Goal: Navigation & Orientation: Understand site structure

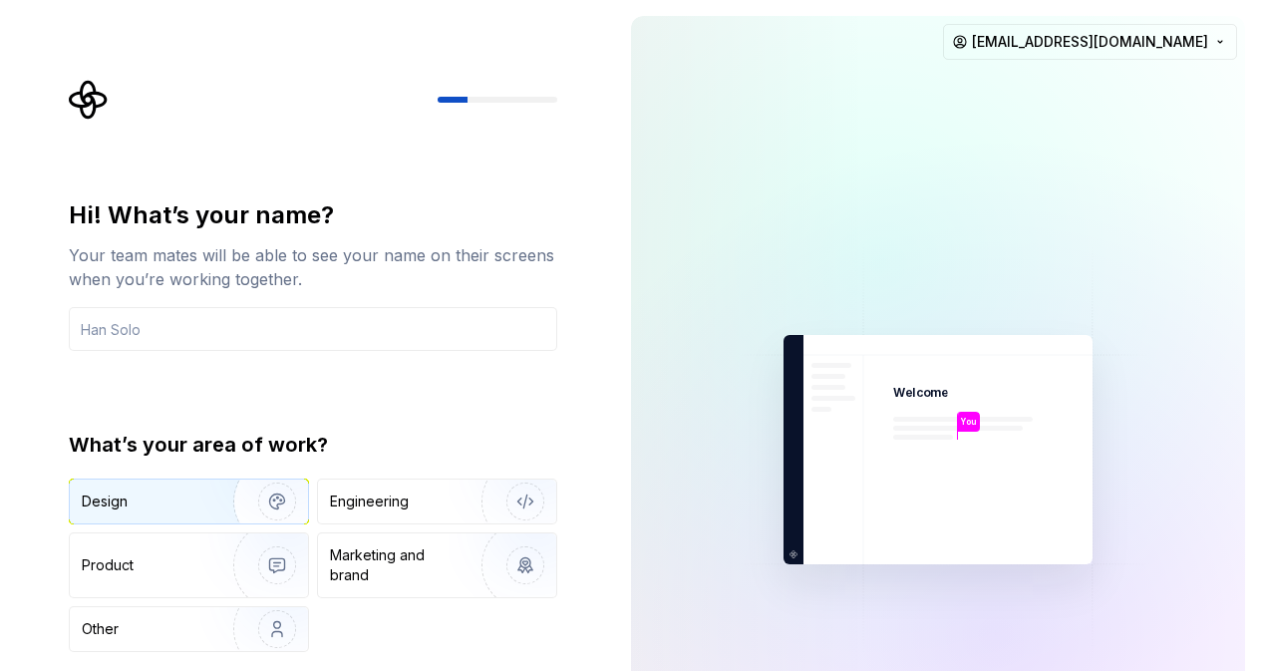
click at [219, 507] on img "button" at bounding box center [264, 502] width 128 height 134
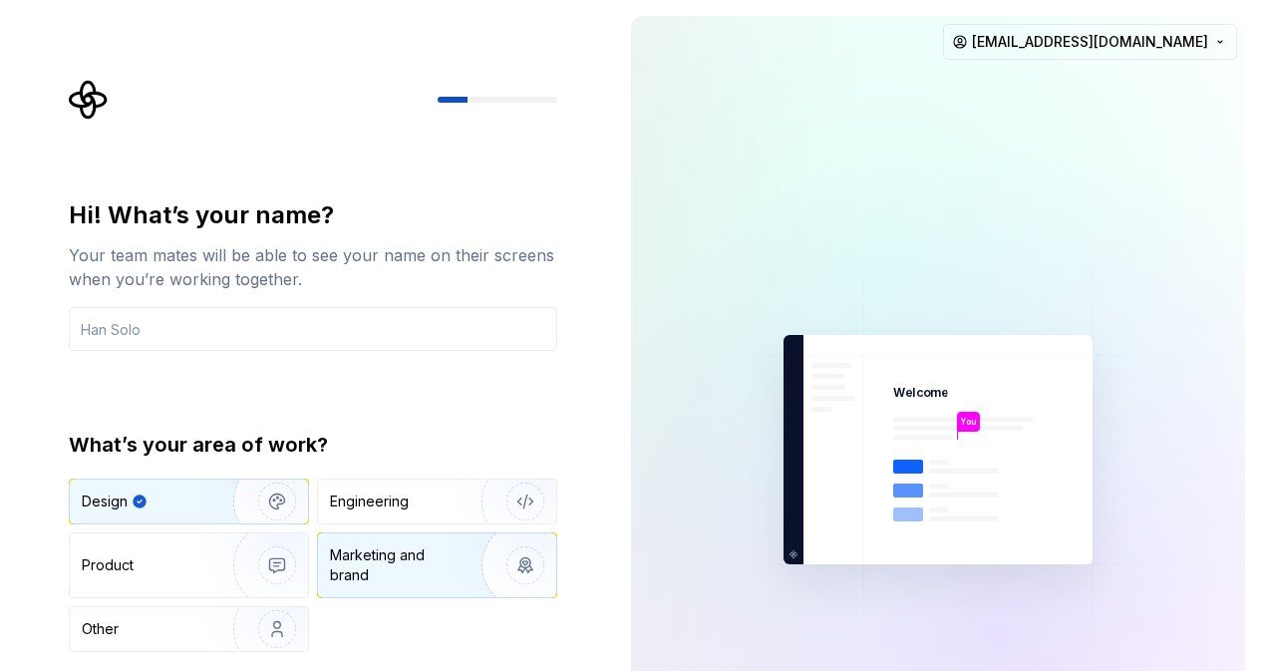
click at [401, 546] on div "Marketing and brand" at bounding box center [397, 565] width 135 height 40
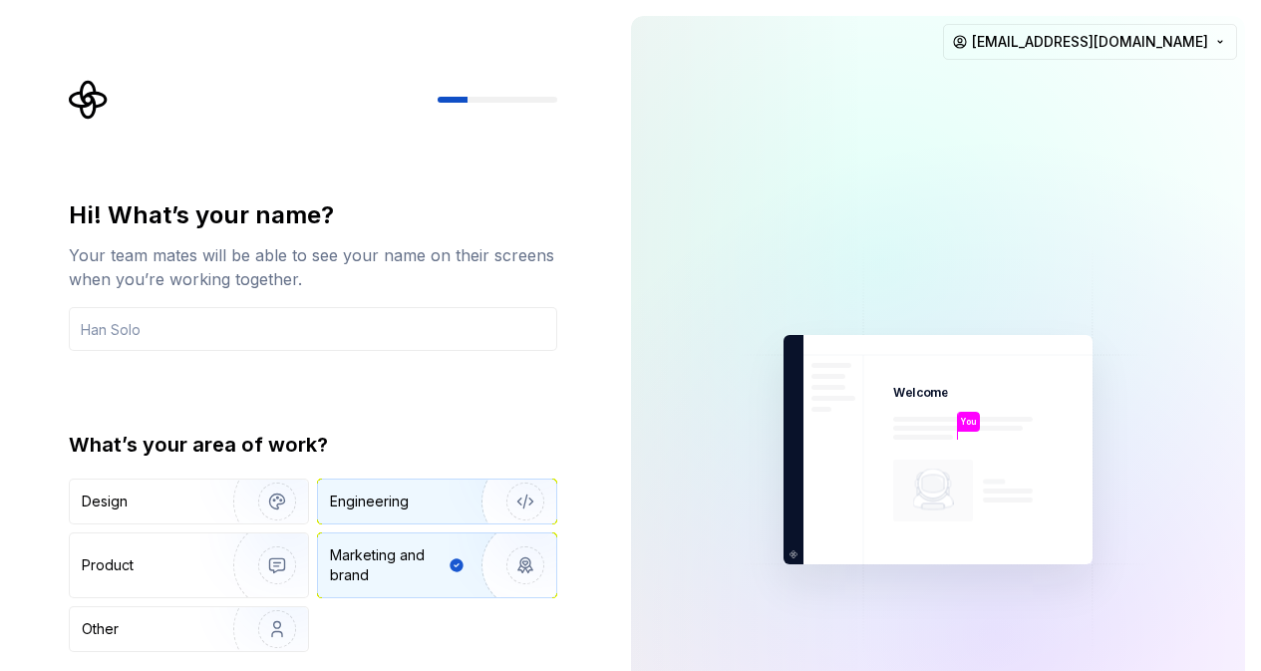
click at [389, 513] on div "Engineering" at bounding box center [437, 502] width 238 height 44
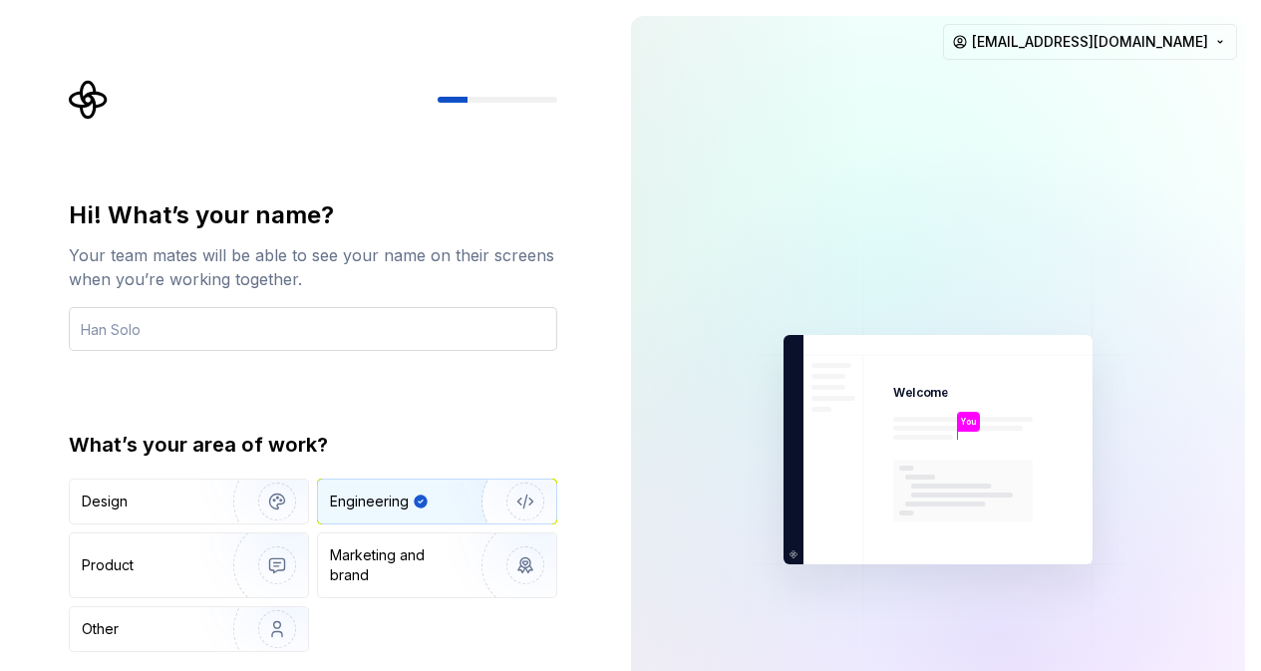
click at [302, 329] on input "text" at bounding box center [313, 329] width 488 height 44
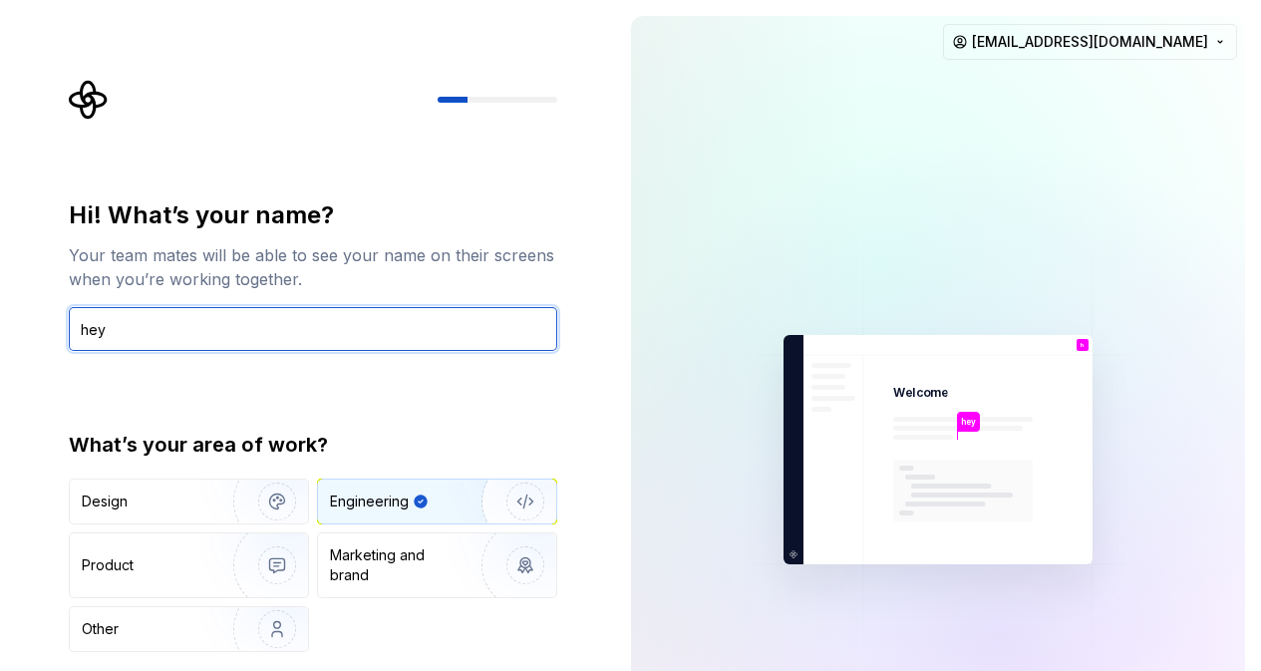
type input "hey"
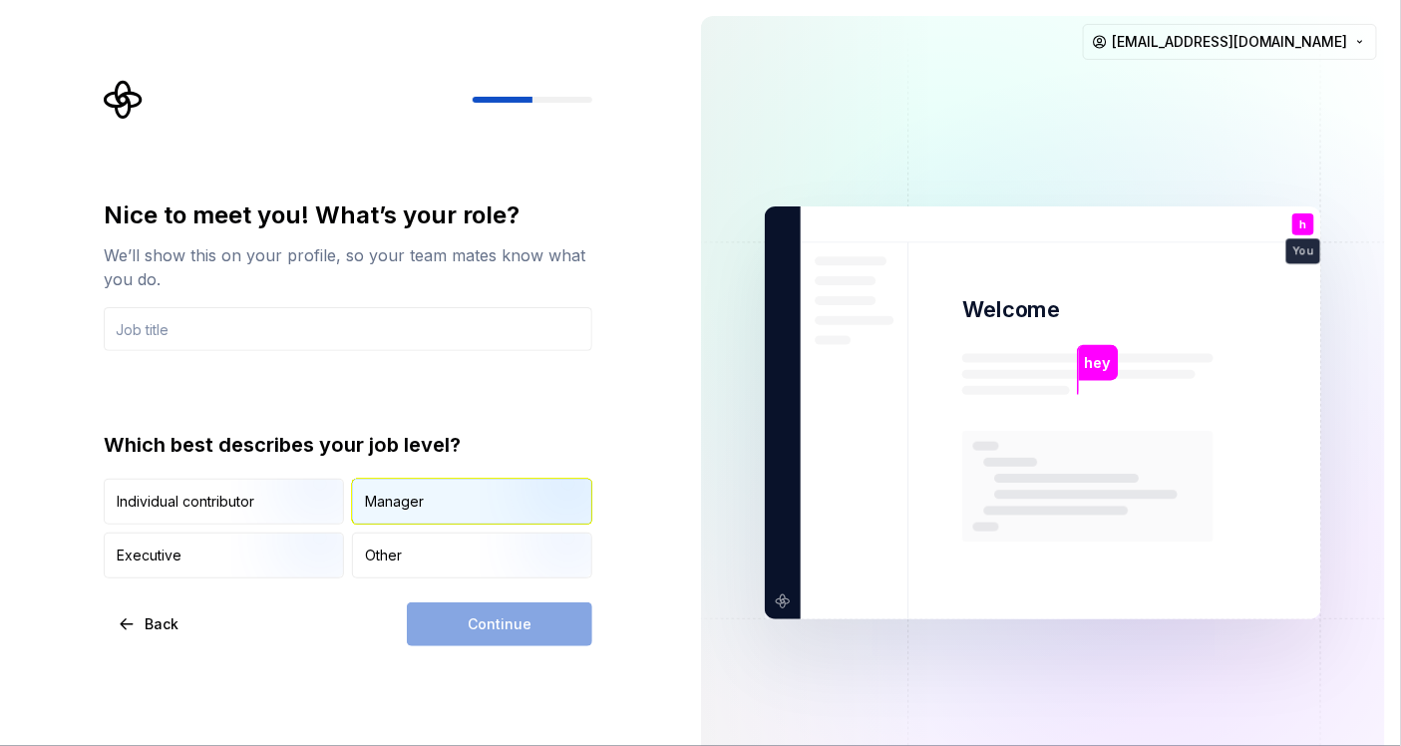
click at [438, 498] on div "Manager" at bounding box center [472, 502] width 238 height 44
click at [506, 605] on div "Continue" at bounding box center [499, 624] width 185 height 44
click at [389, 334] on input "text" at bounding box center [348, 329] width 488 height 44
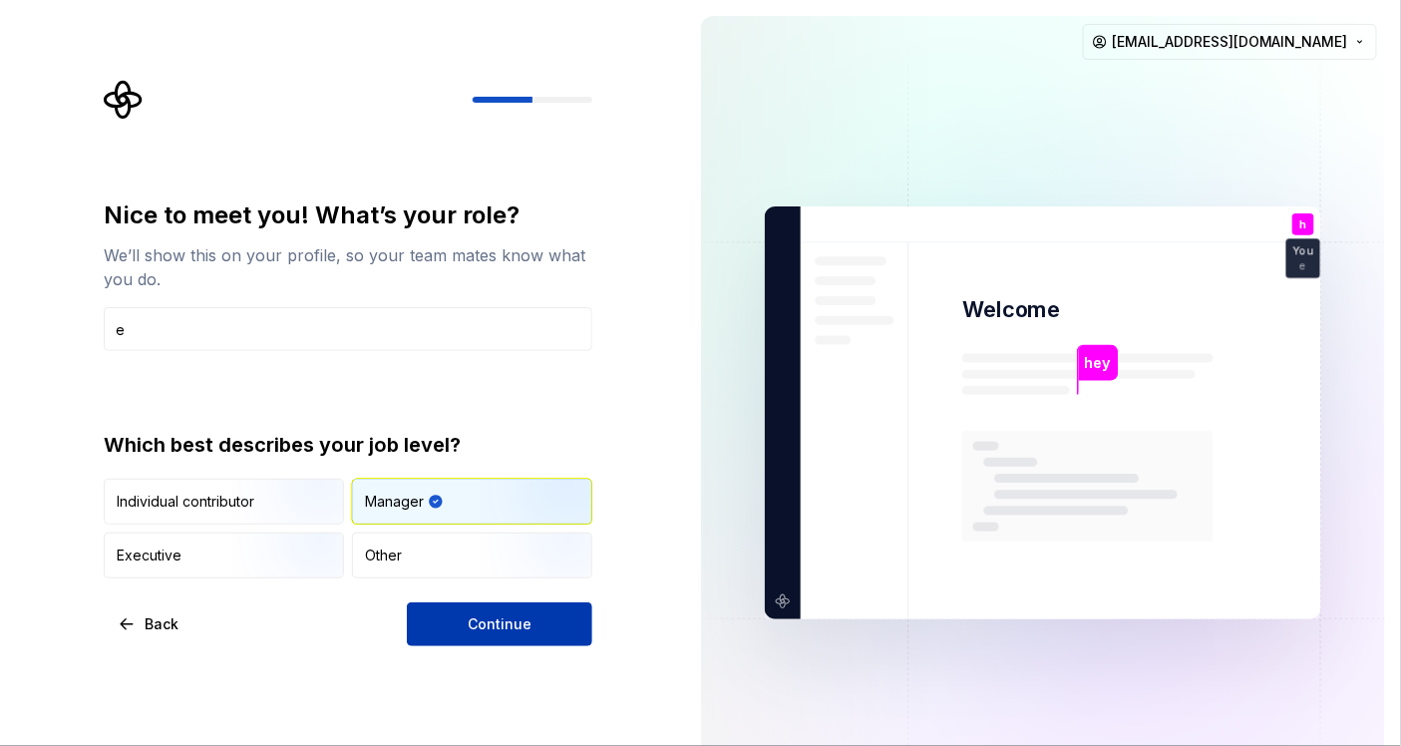
click at [508, 615] on span "Continue" at bounding box center [500, 624] width 64 height 20
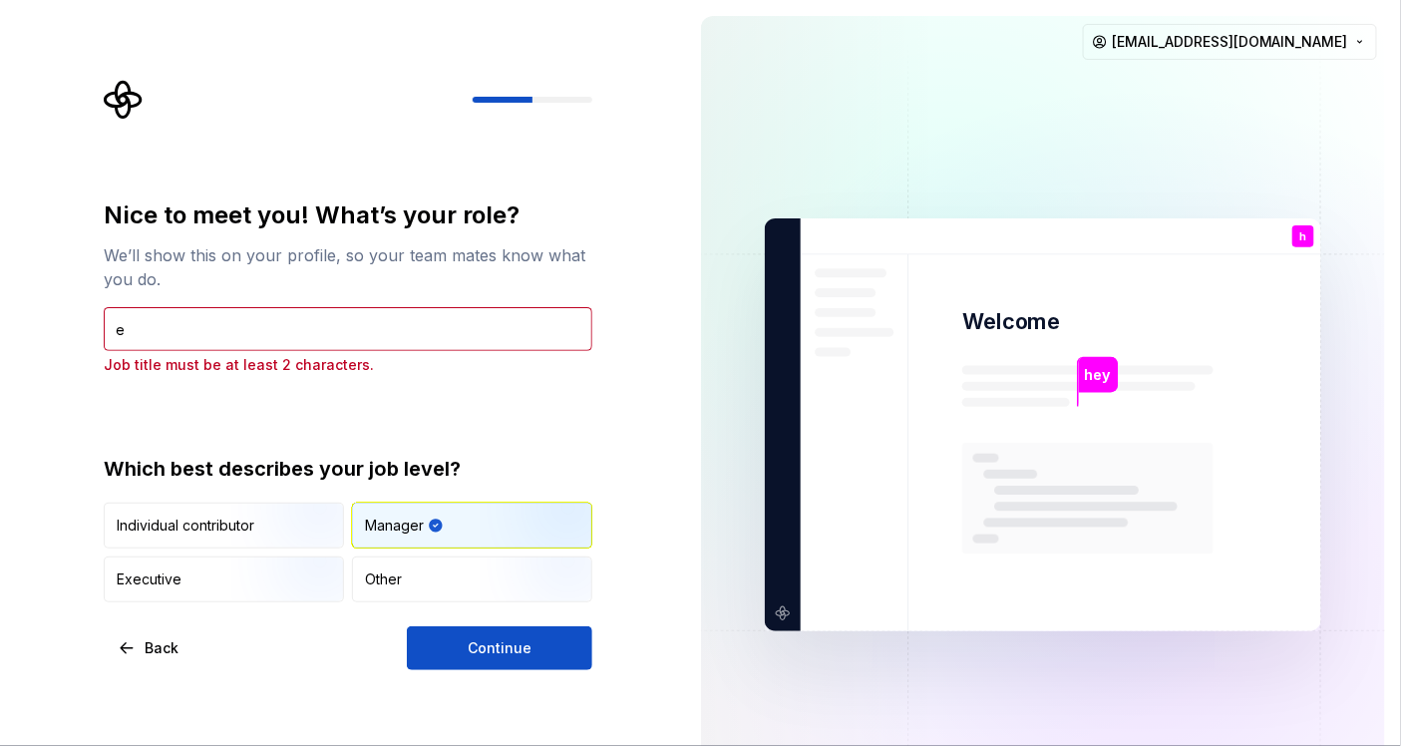
click at [369, 303] on div "Nice to meet you! What’s your role? We’ll show this on your profile, so your te…" at bounding box center [348, 286] width 488 height 175
click at [382, 322] on input "e" at bounding box center [348, 329] width 488 height 44
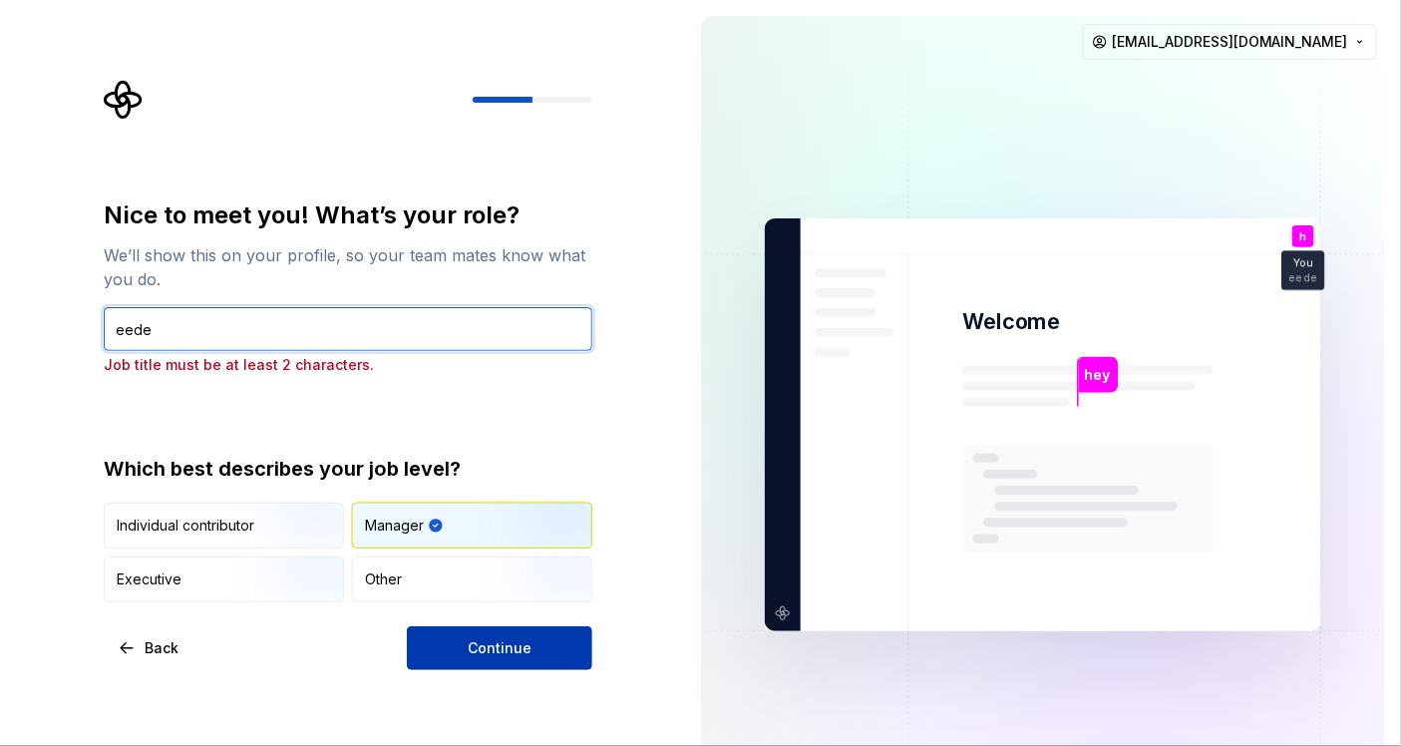
type input "eede"
click at [535, 647] on button "Continue" at bounding box center [499, 648] width 185 height 44
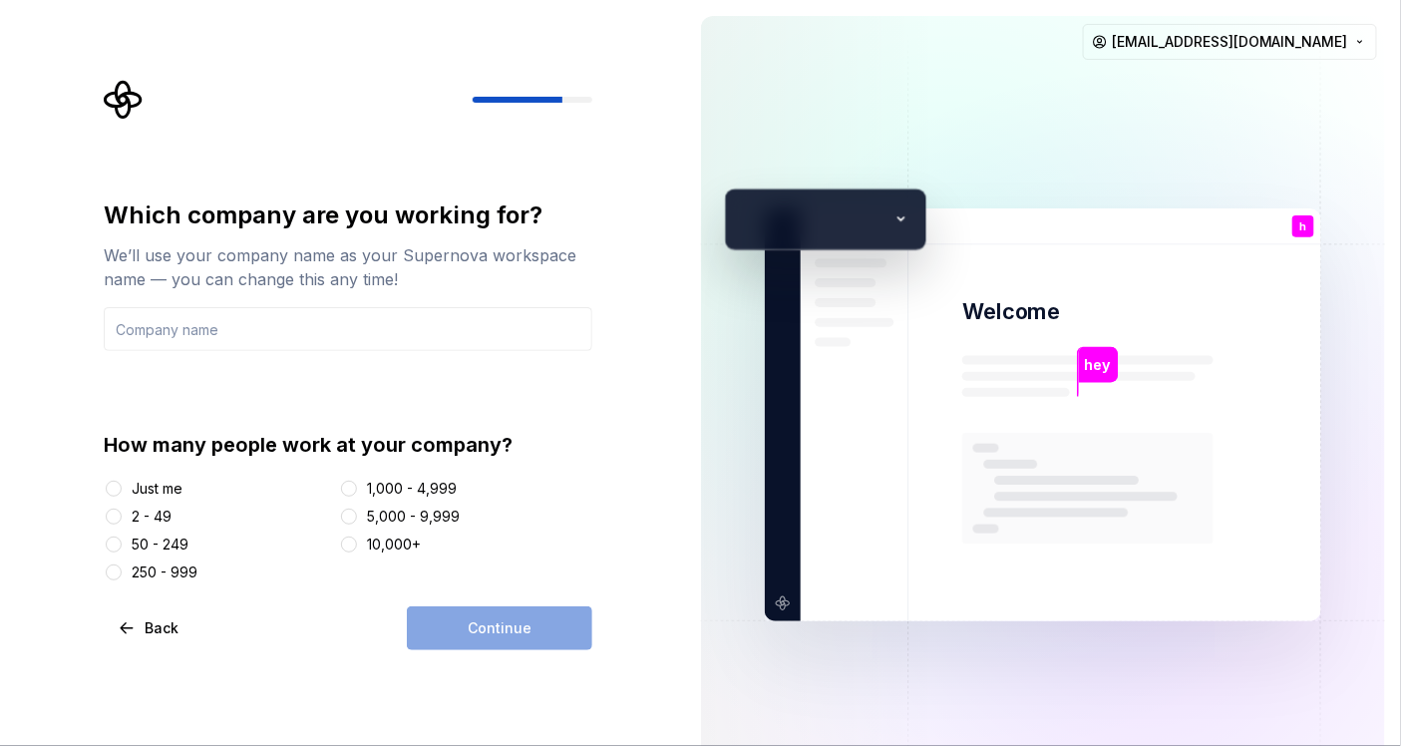
click at [151, 473] on div "How many people work at your company? Just me 2 - 49 50 - 249 250 - 999 1,000 -…" at bounding box center [348, 507] width 488 height 152
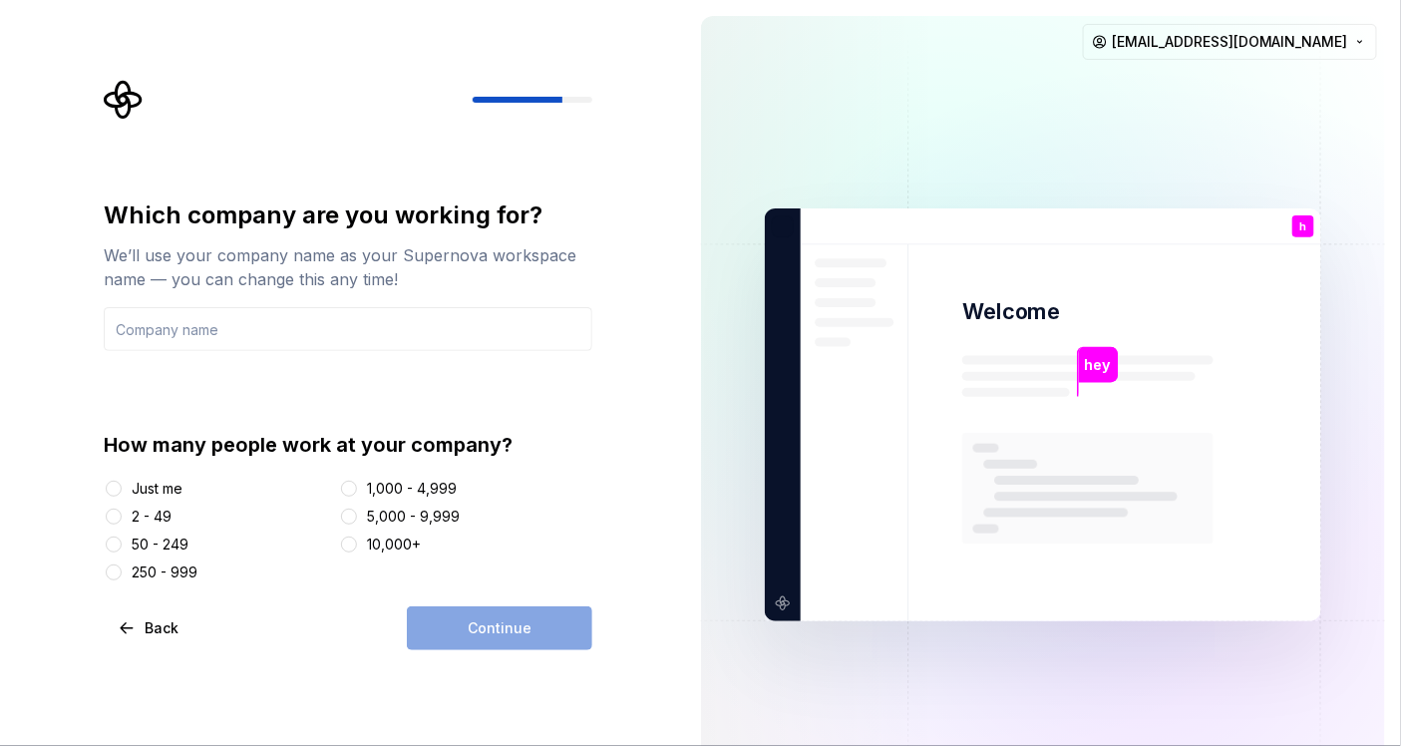
click at [160, 481] on div "Just me" at bounding box center [157, 489] width 51 height 20
click at [122, 481] on button "Just me" at bounding box center [114, 489] width 16 height 16
click at [372, 498] on div "Just me 2 - 49 50 - 249 250 - 999 1,000 - 4,999 5,000 - 9,999 10,000+" at bounding box center [348, 531] width 488 height 104
click at [383, 487] on div "1,000 - 4,999" at bounding box center [412, 489] width 90 height 20
click at [357, 487] on button "1,000 - 4,999" at bounding box center [349, 489] width 16 height 16
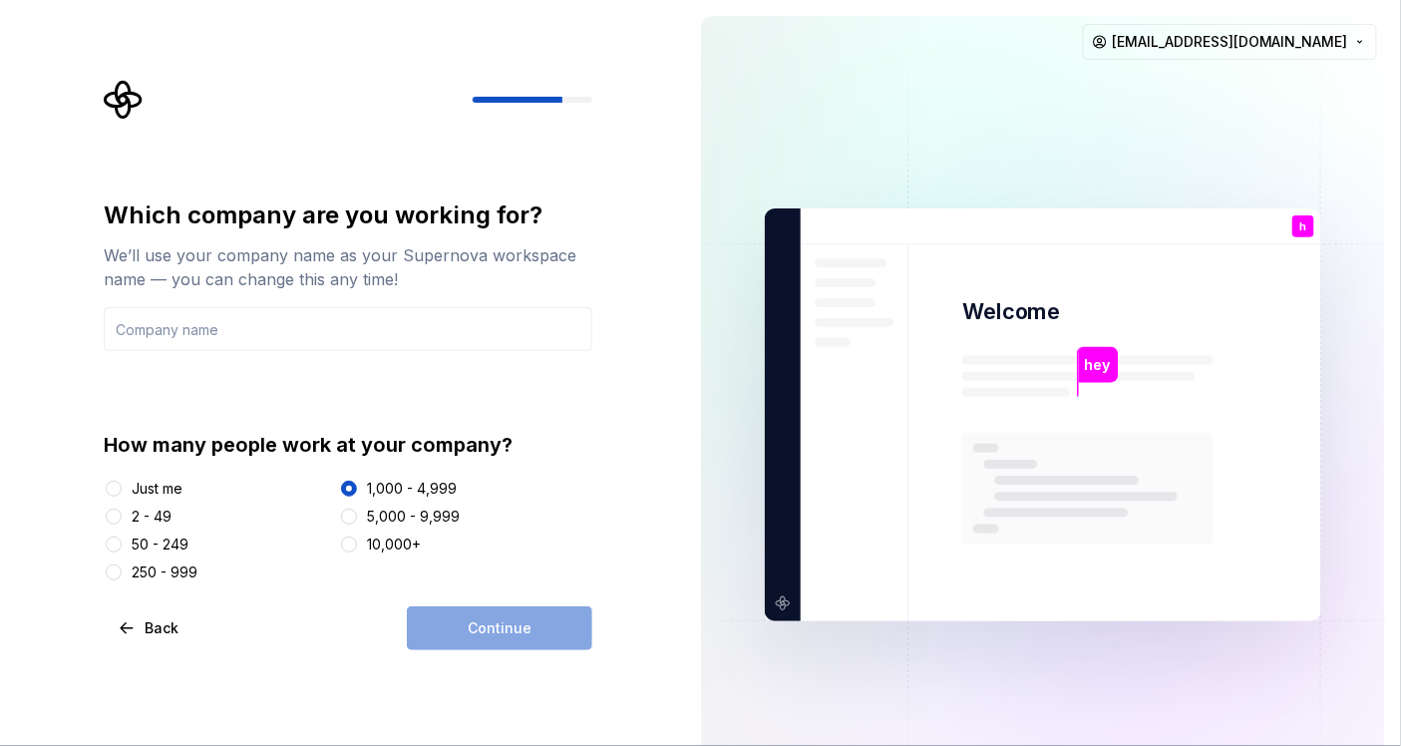
click at [526, 628] on div "Continue" at bounding box center [499, 628] width 185 height 44
click at [160, 503] on div "Just me 2 - 49 50 - 249 250 - 999 1,000 - 4,999 5,000 - 9,999 10,000+" at bounding box center [348, 531] width 488 height 104
click at [167, 514] on div "2 - 49" at bounding box center [152, 516] width 40 height 20
click at [122, 514] on button "2 - 49" at bounding box center [114, 516] width 16 height 16
click at [254, 342] on input "text" at bounding box center [348, 329] width 488 height 44
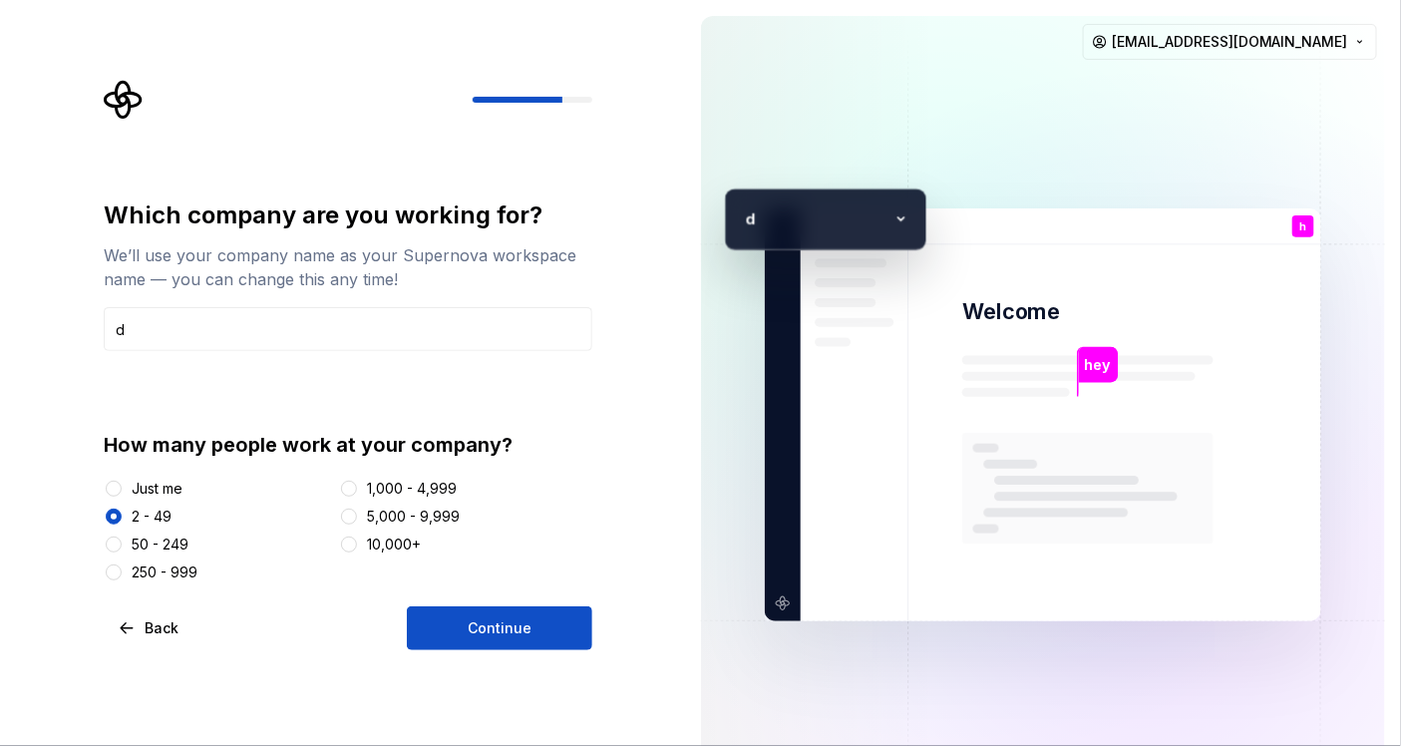
click at [471, 659] on div "Which company are you working for? We’ll use your company name as your Supernov…" at bounding box center [342, 414] width 685 height 829
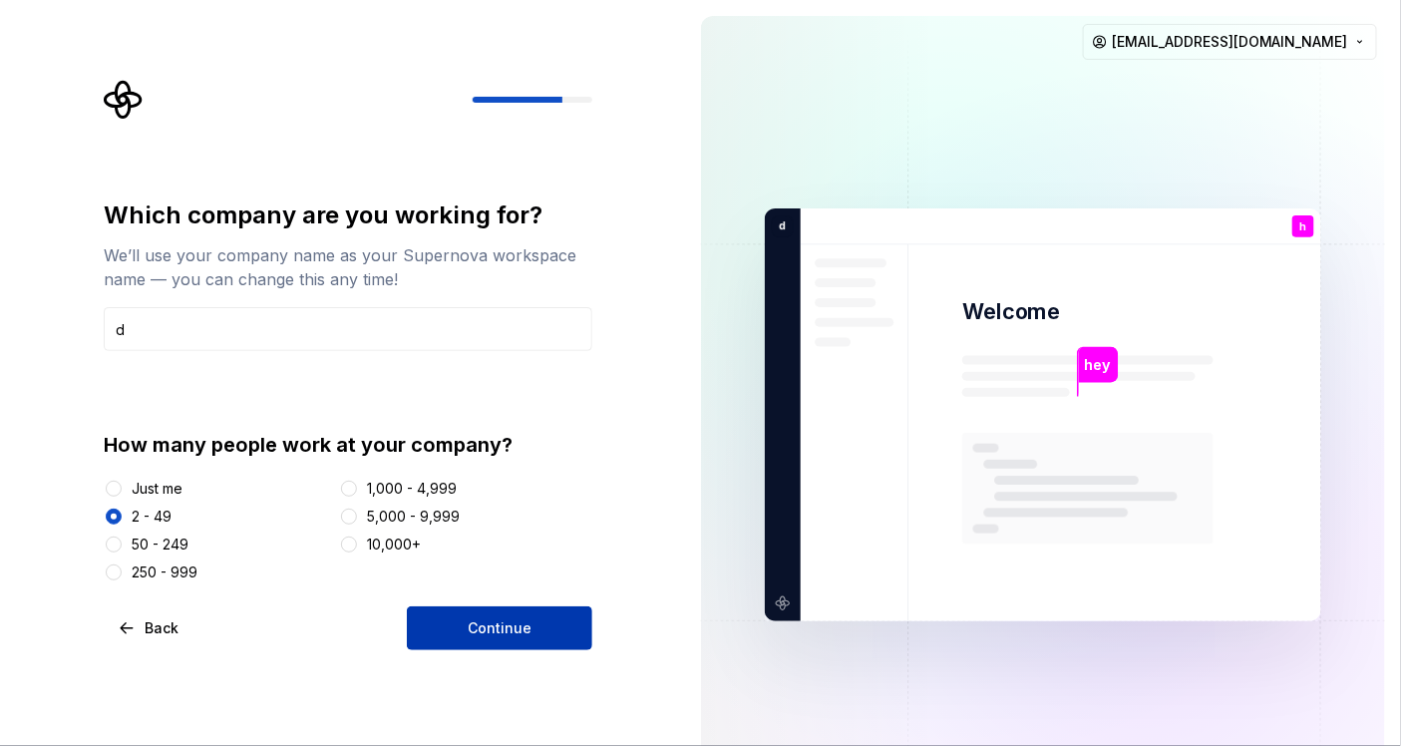
click at [481, 638] on button "Continue" at bounding box center [499, 628] width 185 height 44
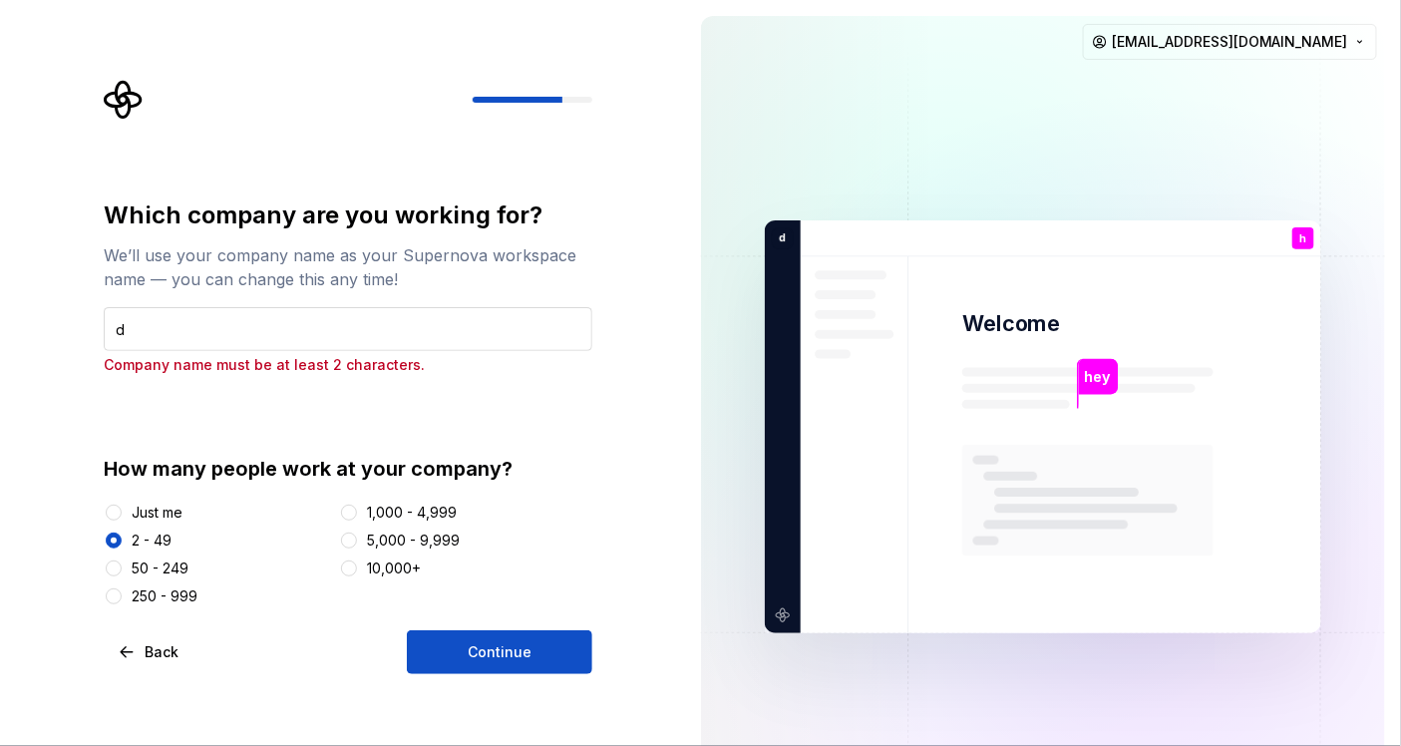
click at [312, 336] on input "d" at bounding box center [348, 329] width 488 height 44
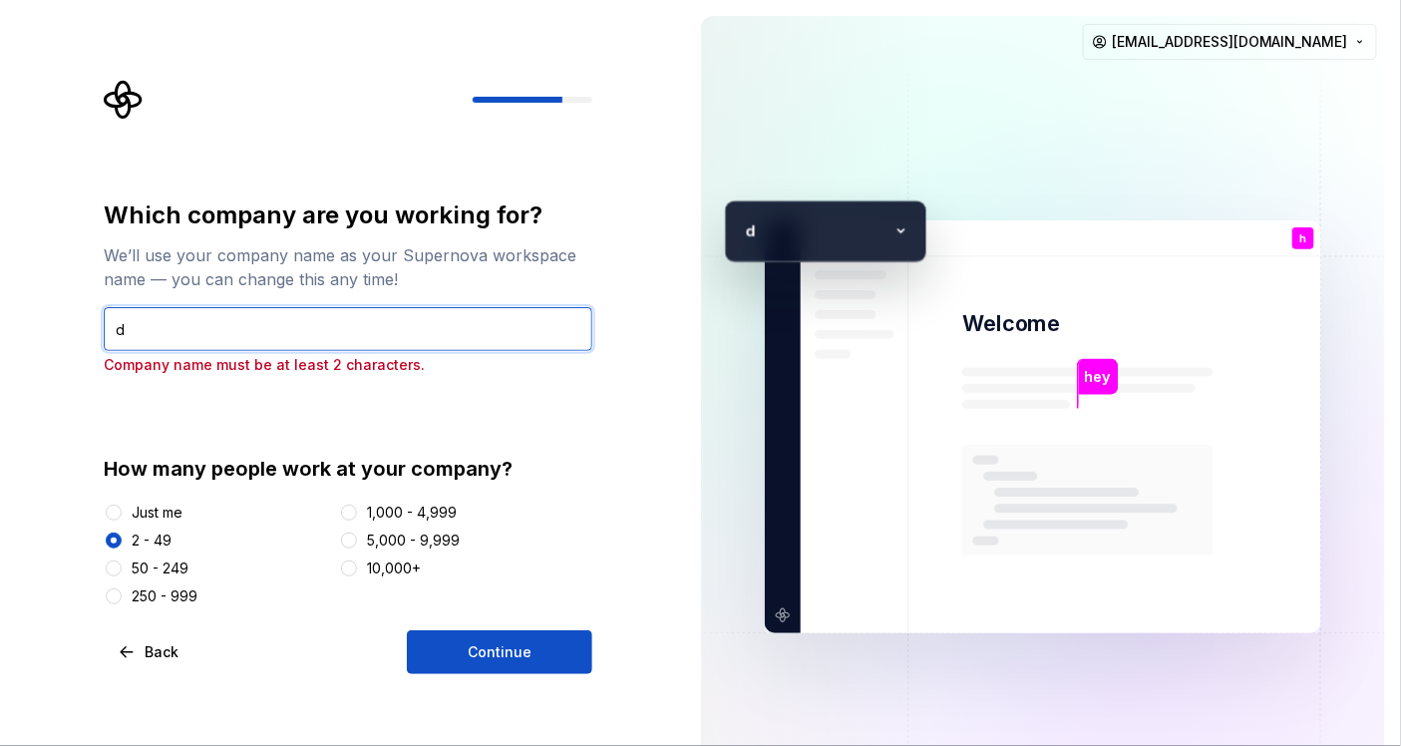
click at [312, 336] on input "d" at bounding box center [348, 329] width 488 height 44
type input "ed"
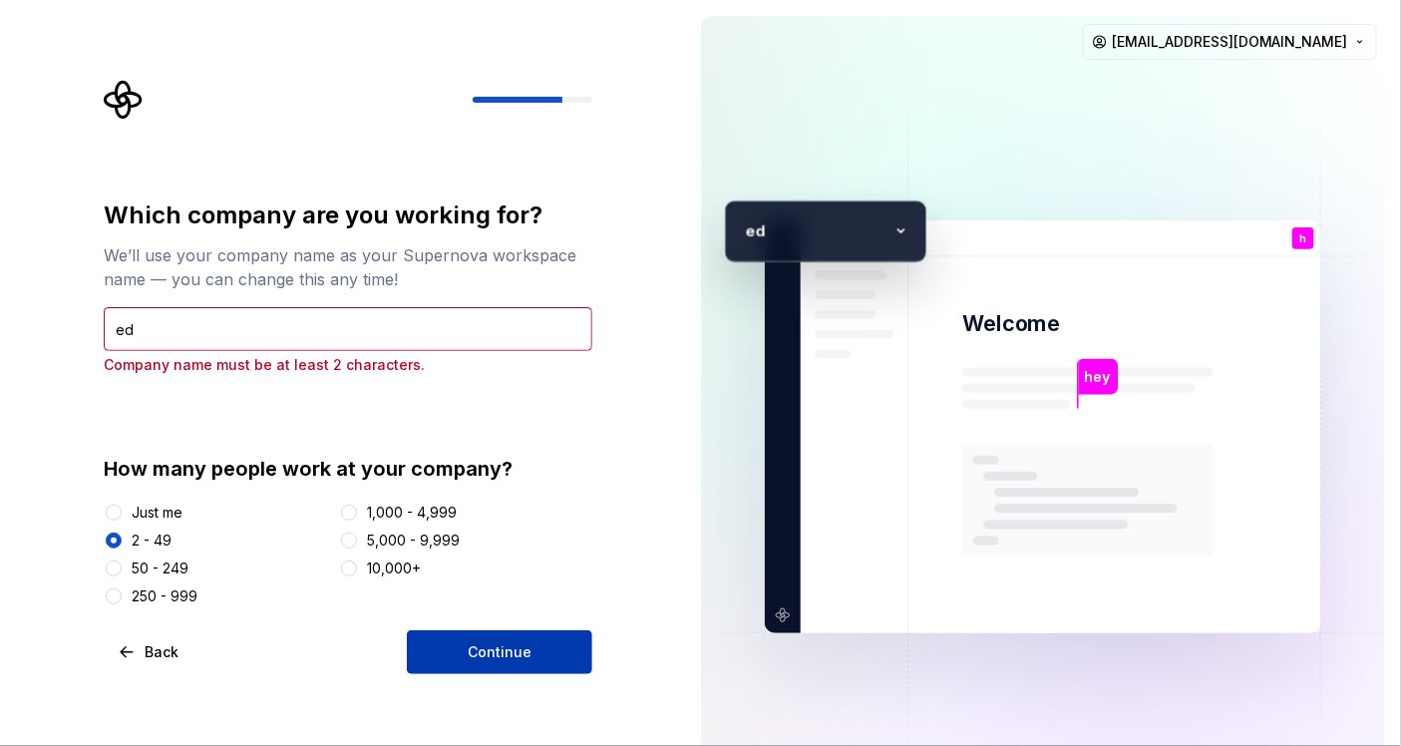
click at [530, 656] on button "Continue" at bounding box center [499, 652] width 185 height 44
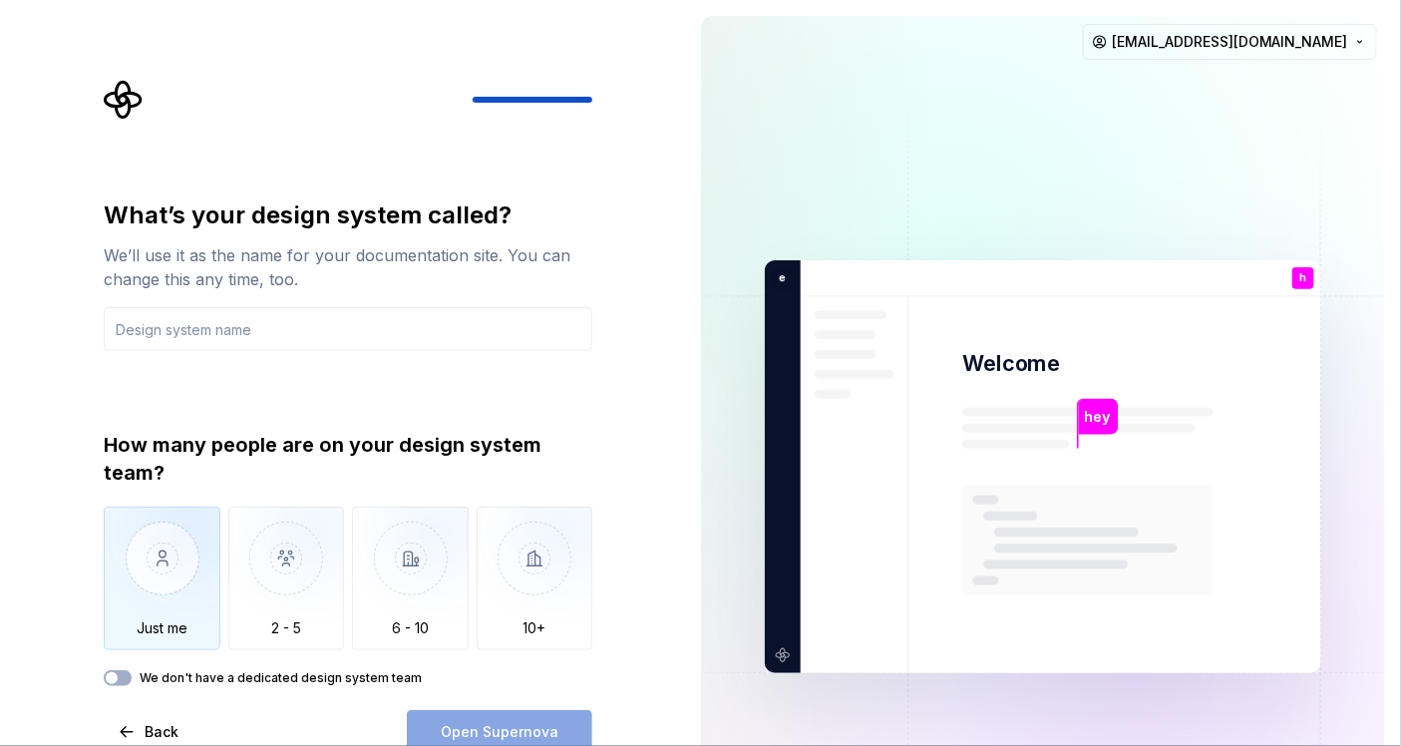
click at [196, 549] on img "button" at bounding box center [162, 573] width 117 height 134
click at [235, 670] on label "We don't have a dedicated design system team" at bounding box center [281, 678] width 282 height 16
click at [132, 670] on button "We don't have a dedicated design system team" at bounding box center [118, 678] width 28 height 16
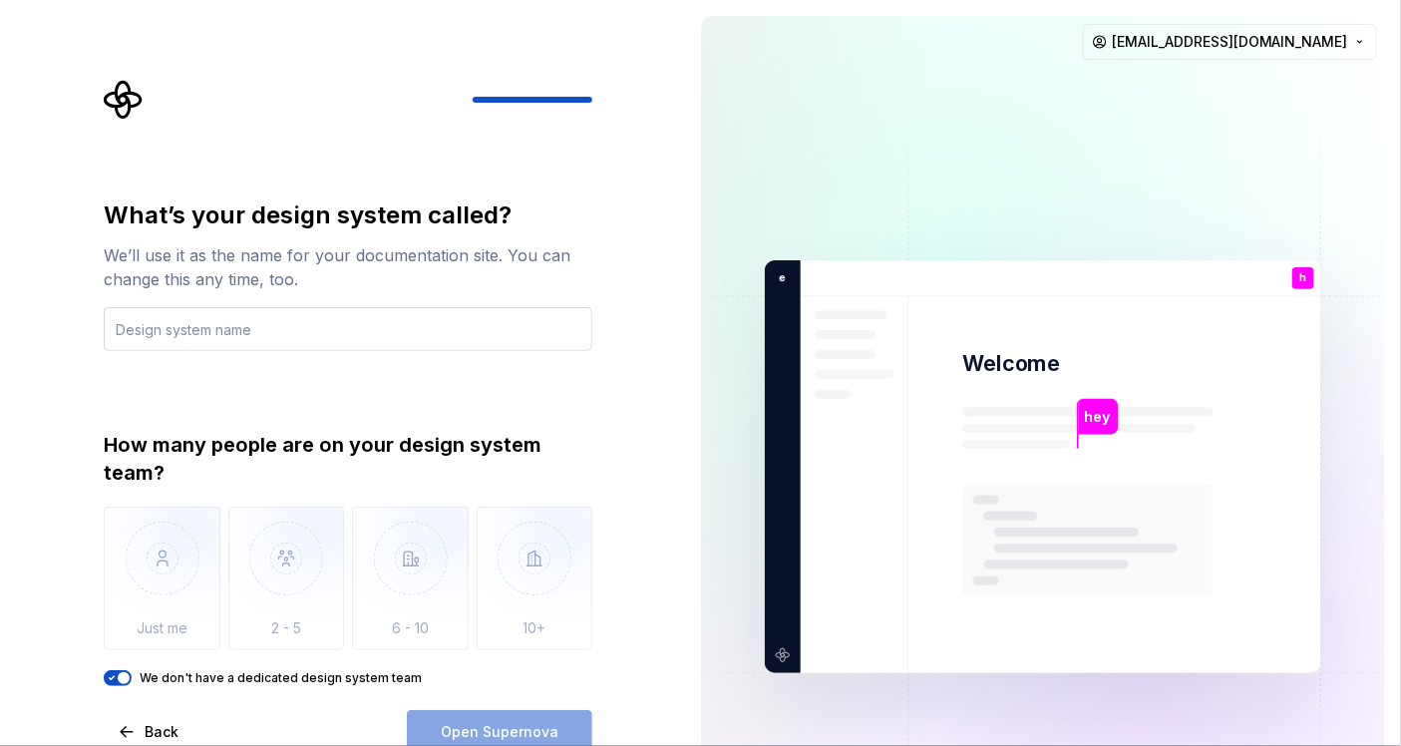
click at [282, 326] on input "text" at bounding box center [348, 329] width 488 height 44
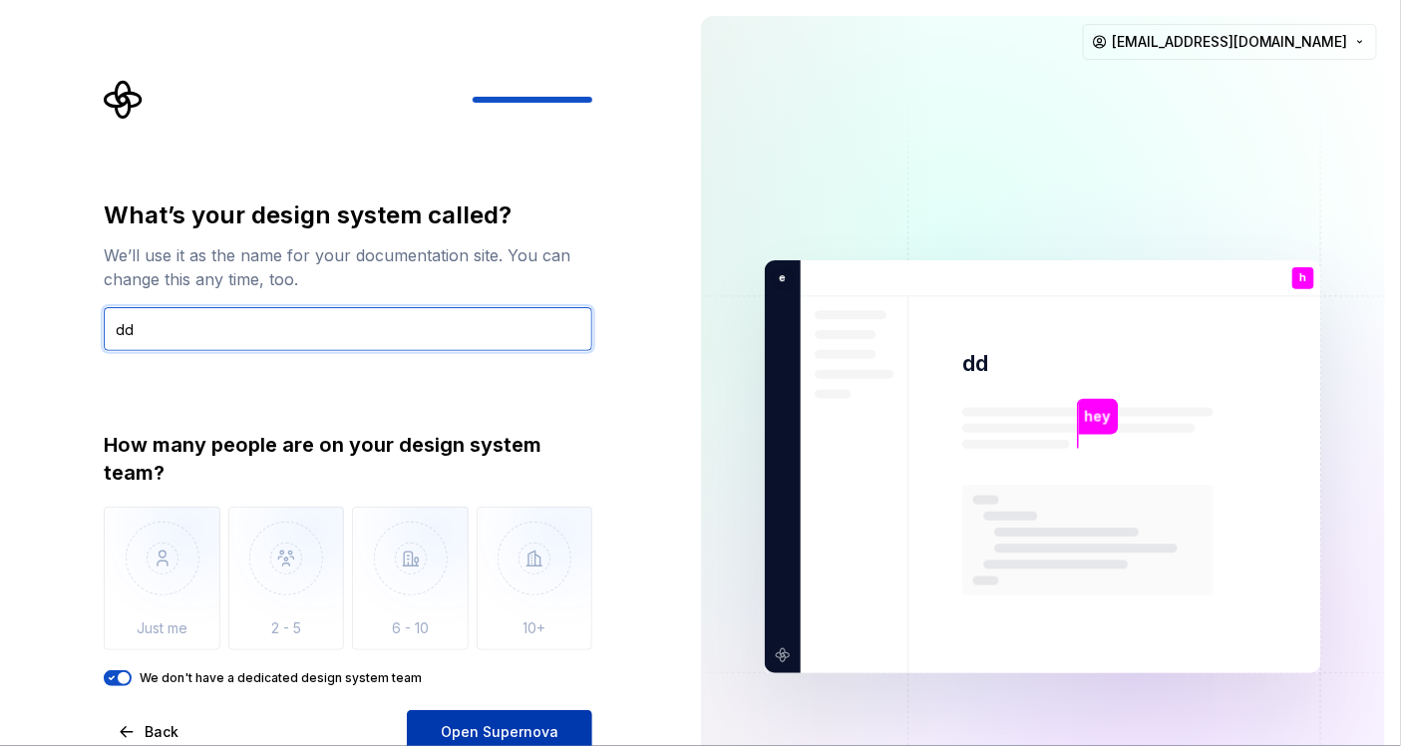
type input "dd"
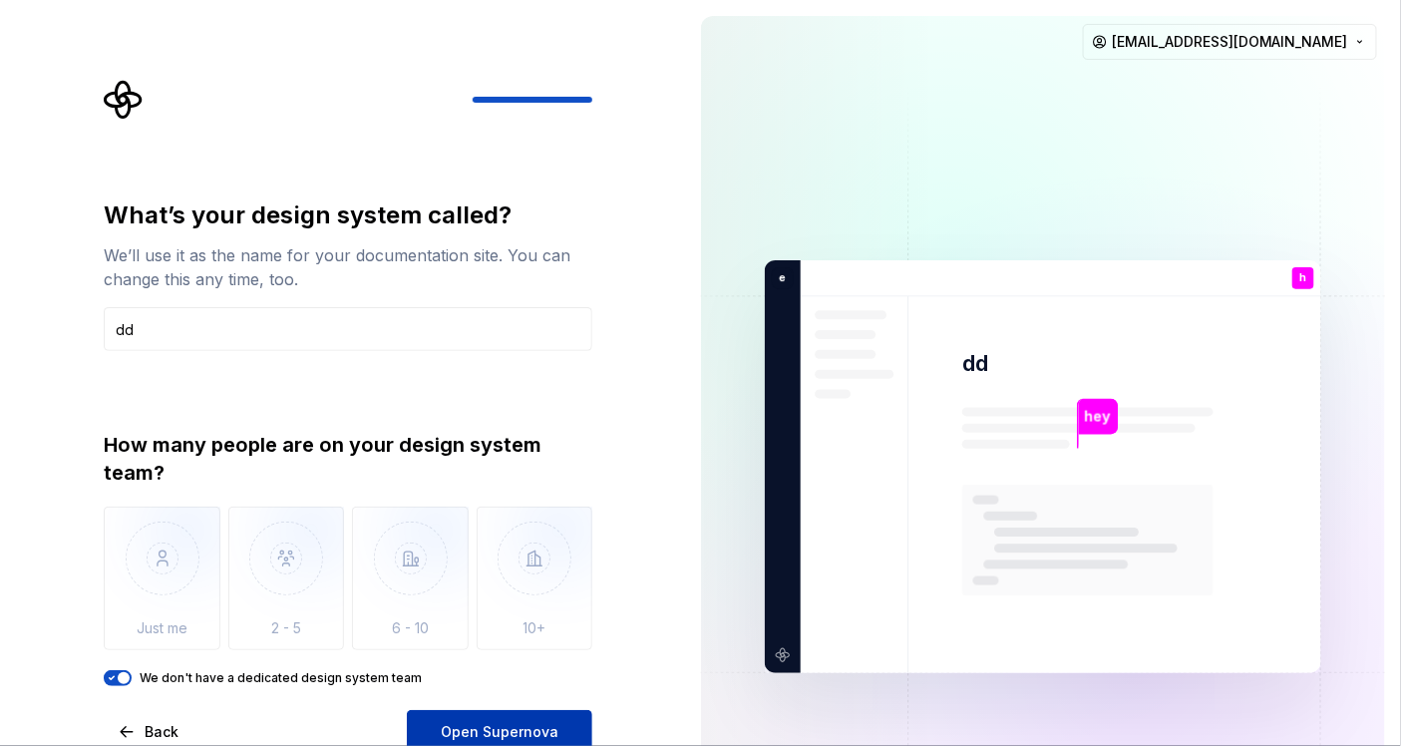
click at [493, 670] on span "Open Supernova" at bounding box center [500, 732] width 118 height 20
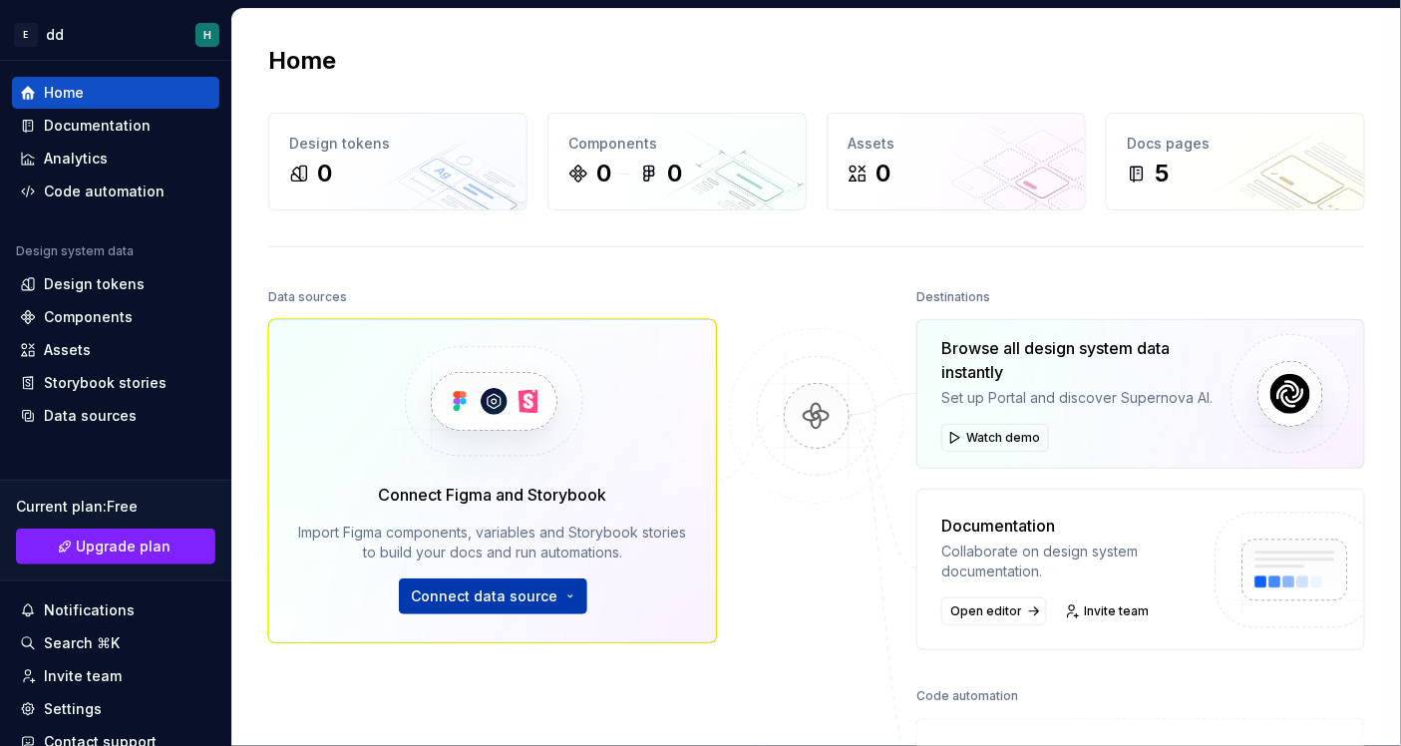
click at [575, 602] on button "Connect data source" at bounding box center [493, 596] width 188 height 36
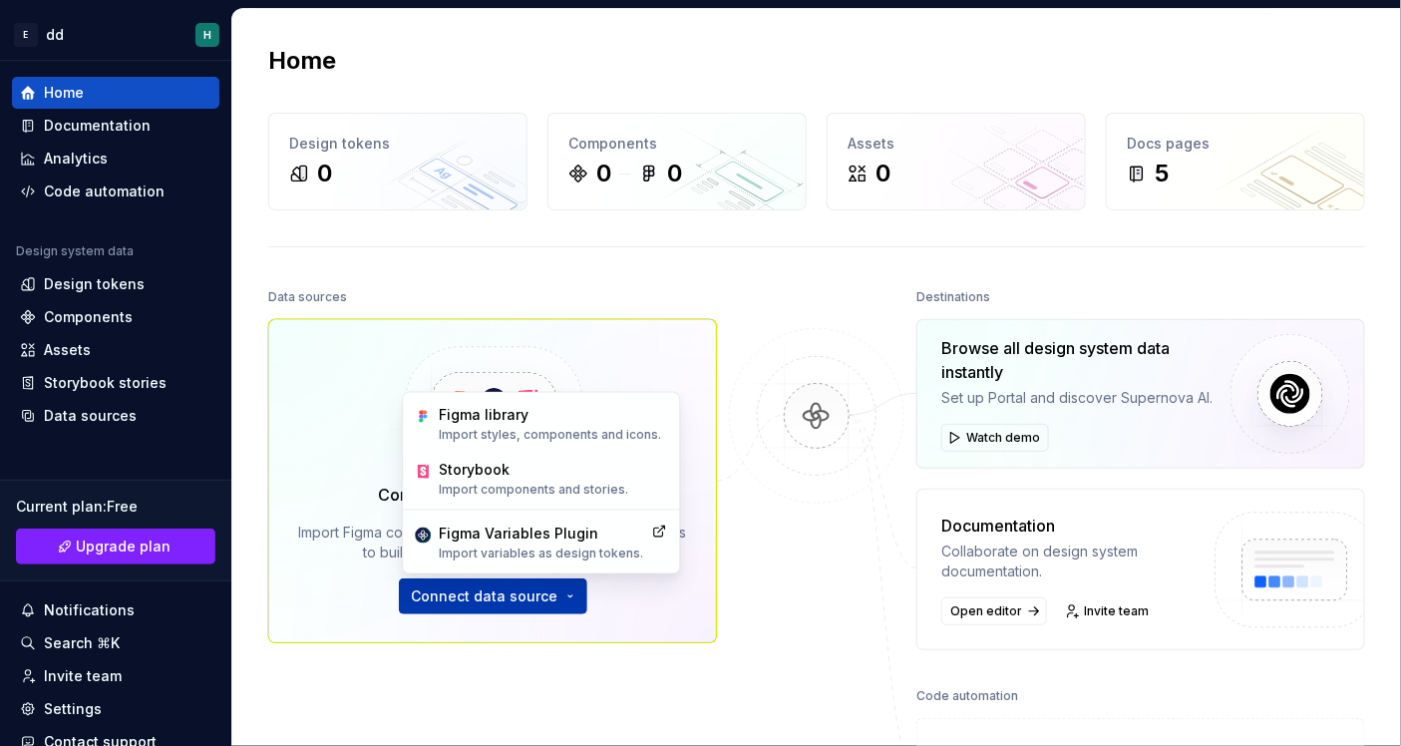
click at [575, 602] on button "Connect data source" at bounding box center [493, 596] width 188 height 36
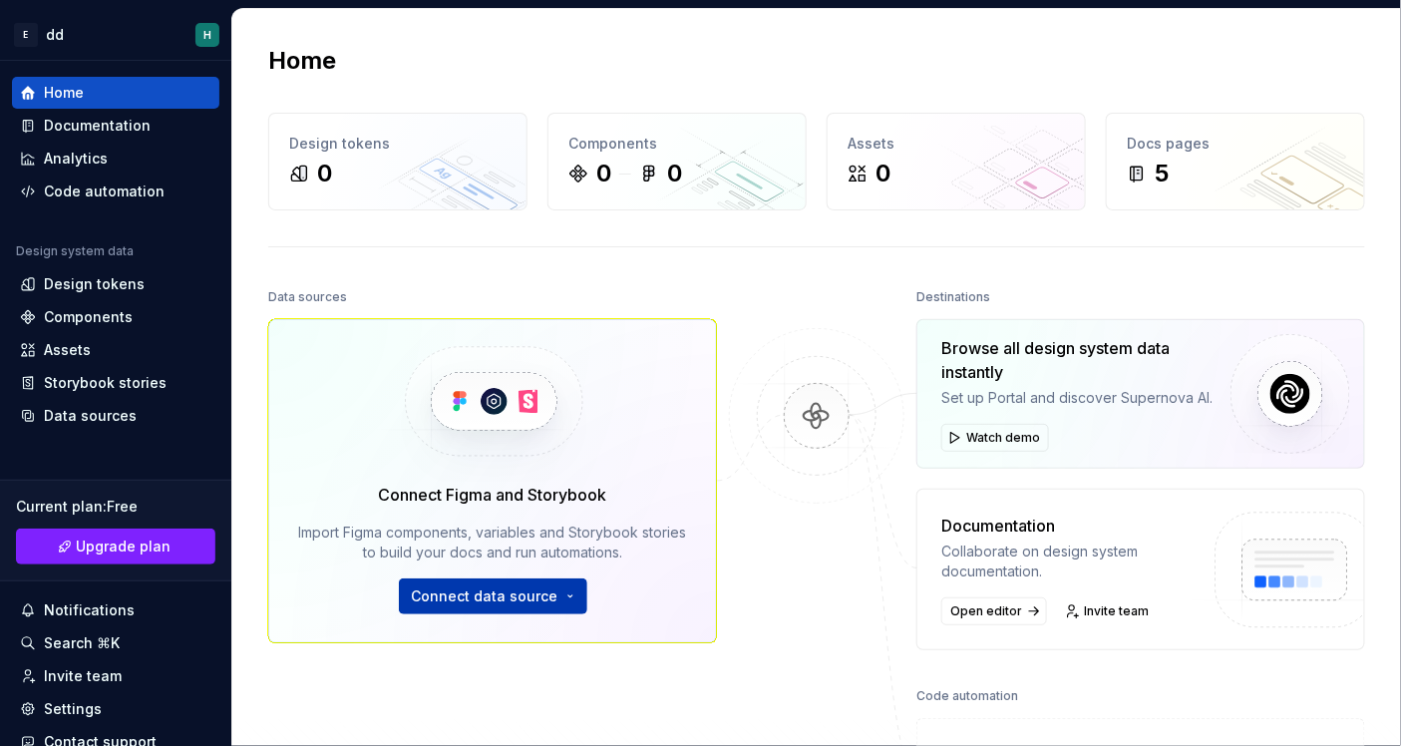
click at [575, 602] on button "Connect data source" at bounding box center [493, 596] width 188 height 36
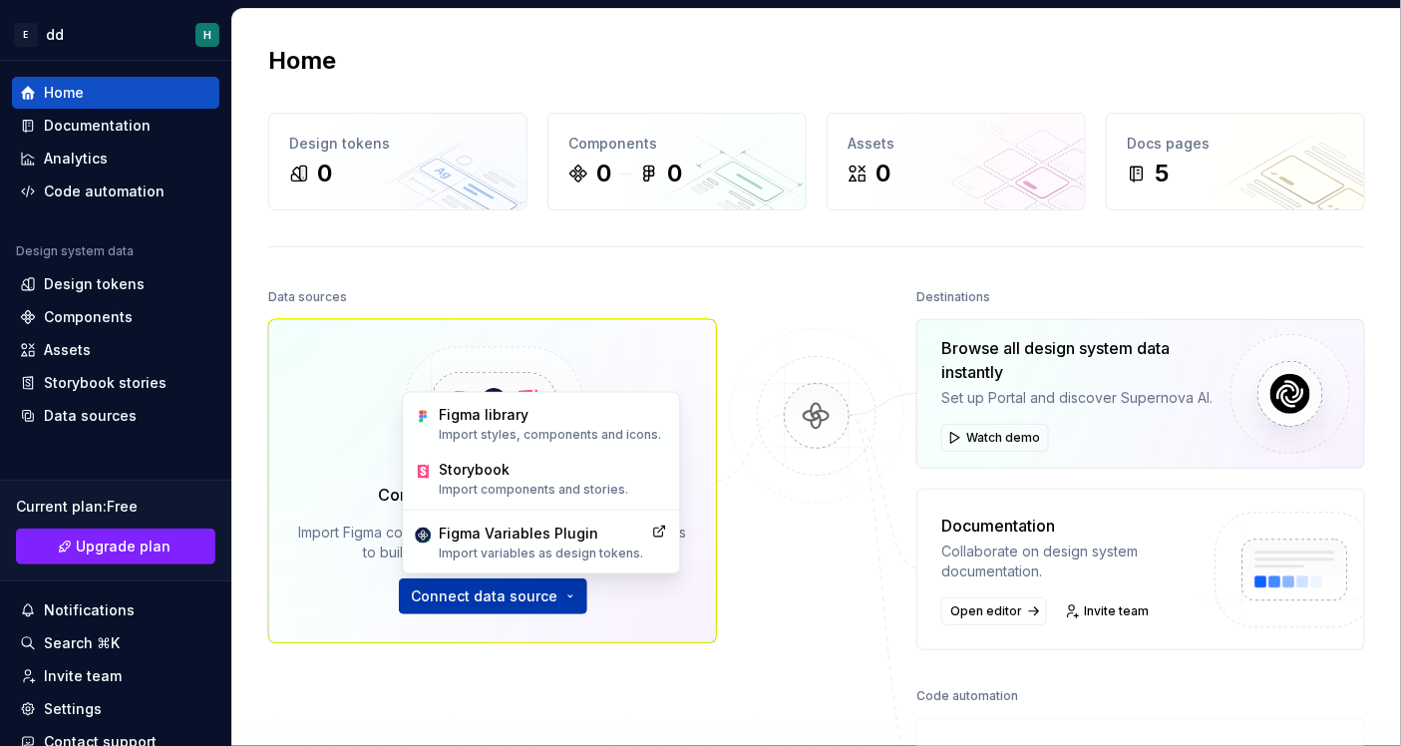
click at [575, 602] on button "Connect data source" at bounding box center [493, 596] width 188 height 36
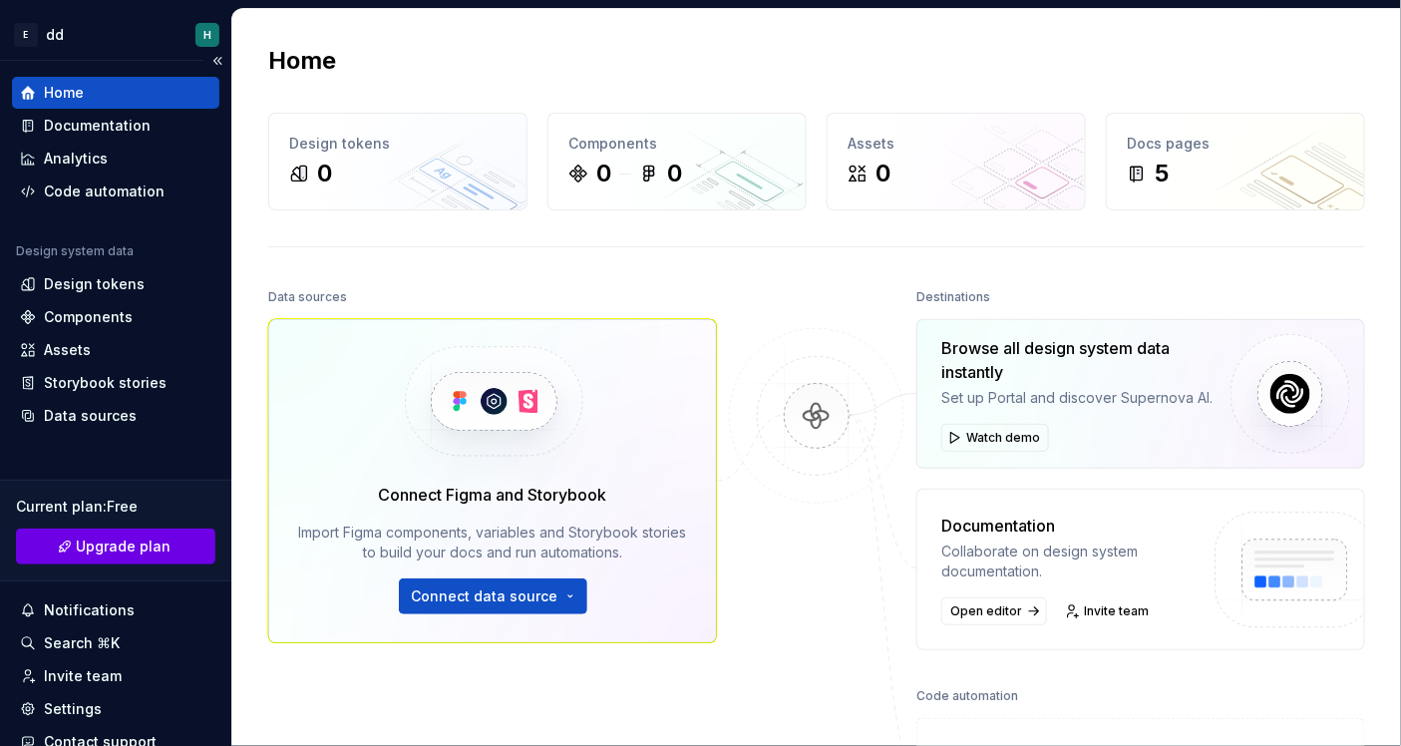
scroll to position [112, 0]
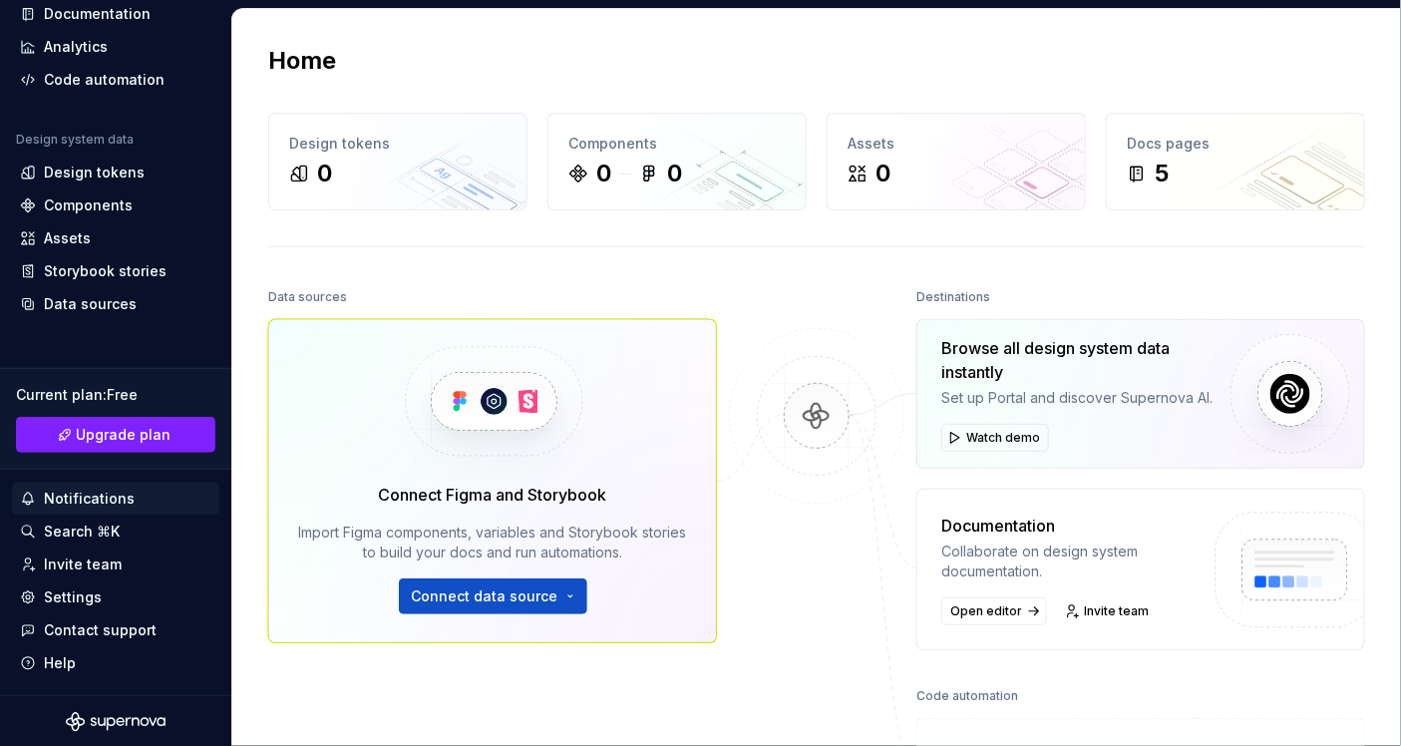
click at [115, 505] on div "Notifications" at bounding box center [89, 498] width 91 height 20
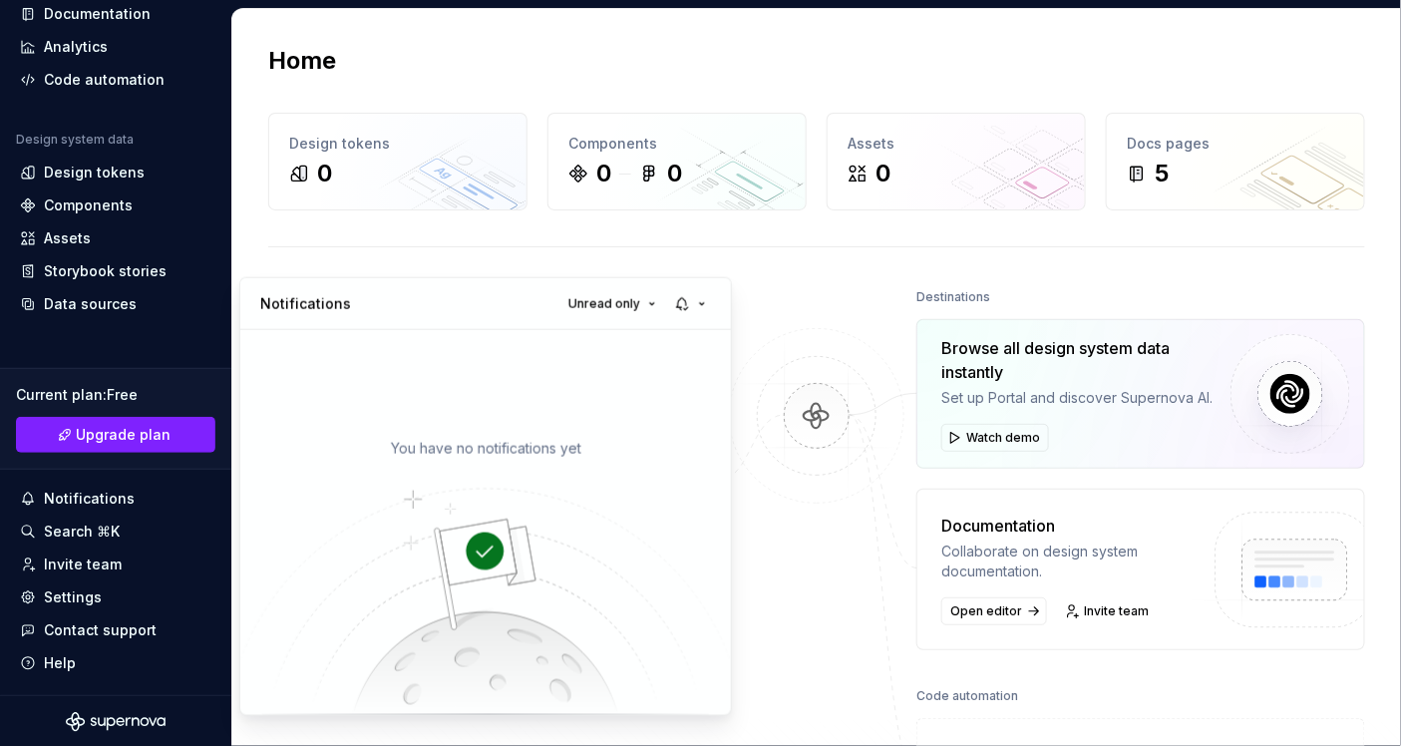
click at [88, 589] on html "E dd H Home Documentation Analytics Code automation Design system data Design t…" at bounding box center [700, 373] width 1401 height 746
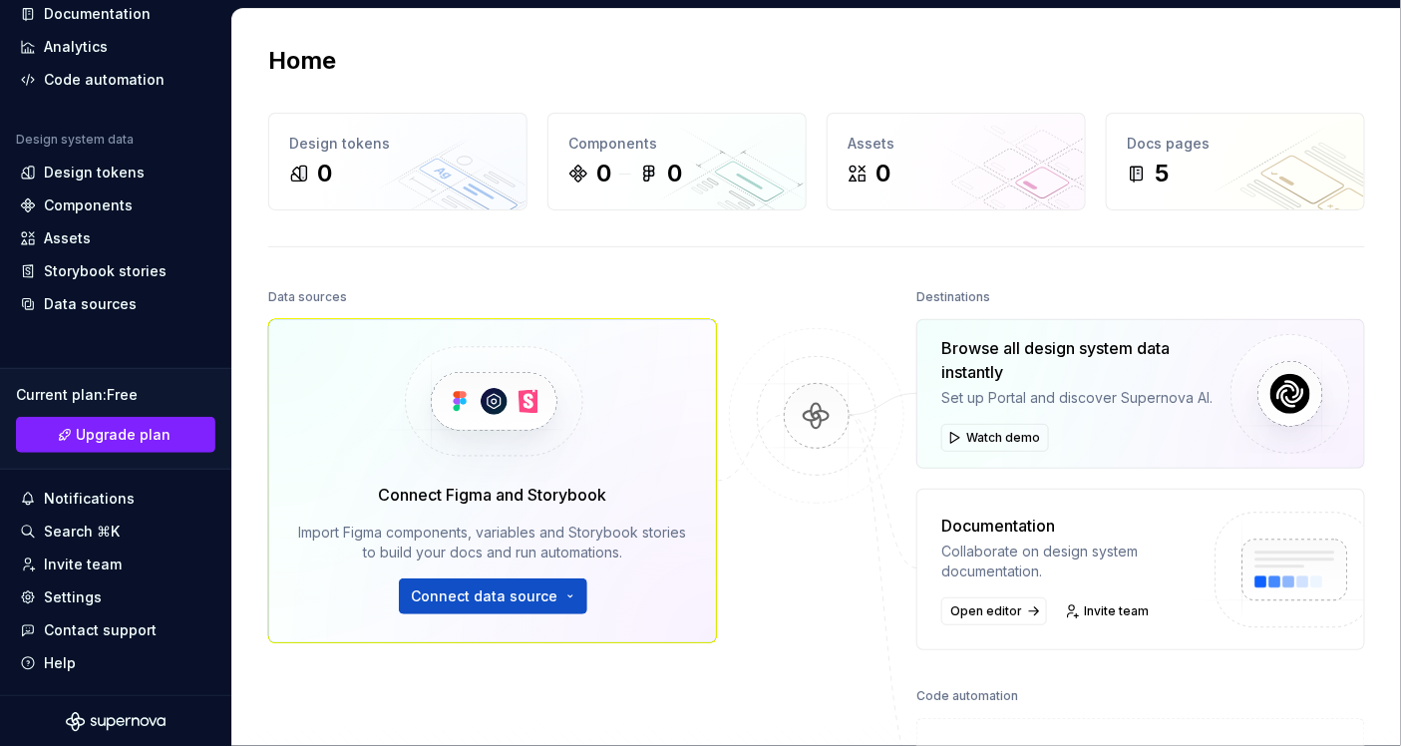
click at [88, 589] on div "Settings" at bounding box center [73, 597] width 58 height 20
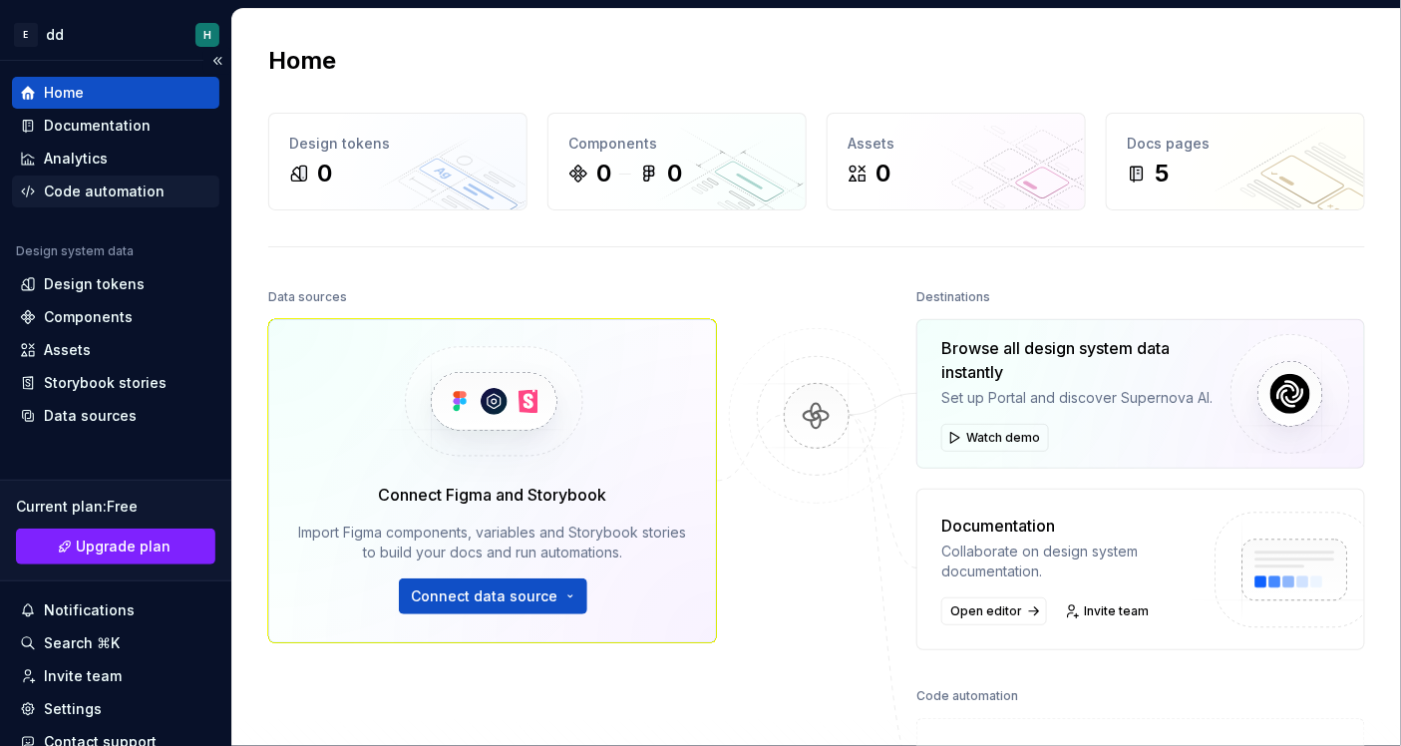
click at [94, 188] on div "Code automation" at bounding box center [104, 191] width 121 height 20
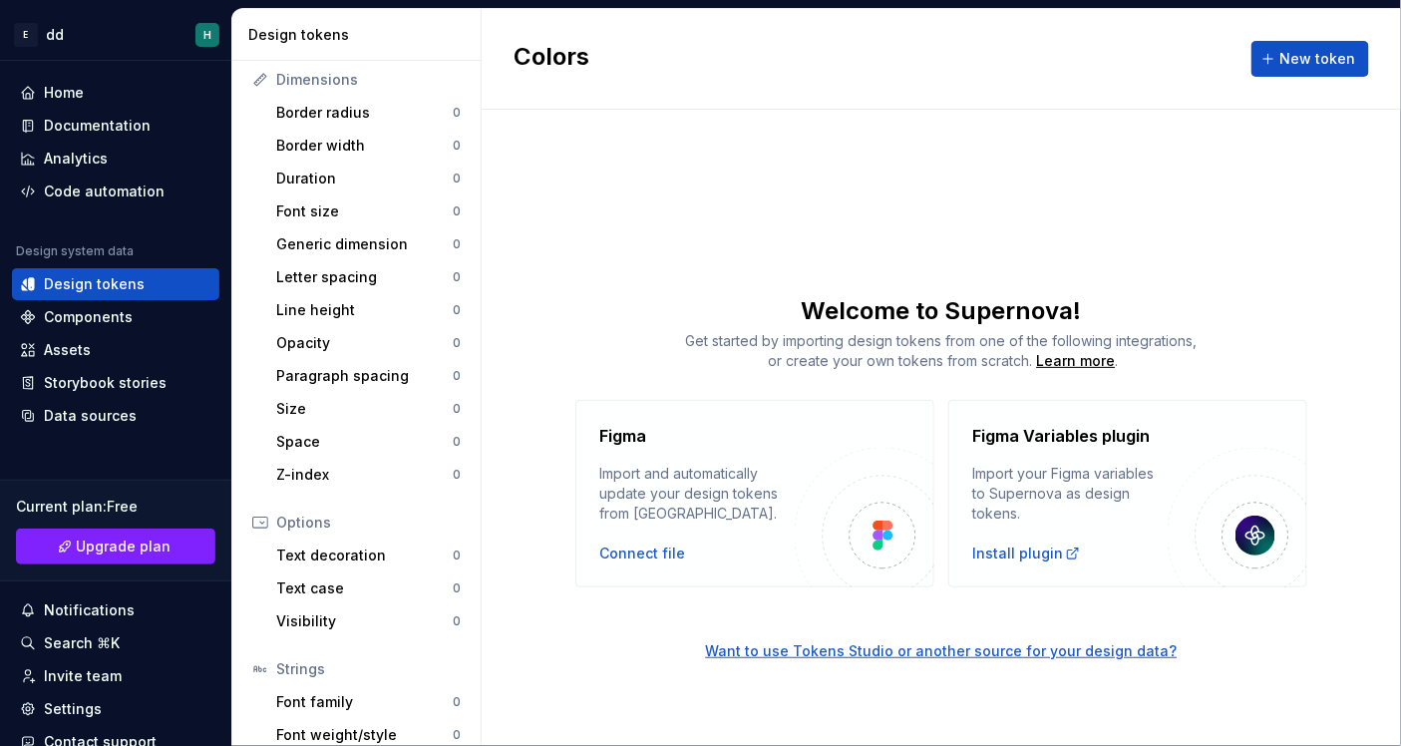
scroll to position [344, 0]
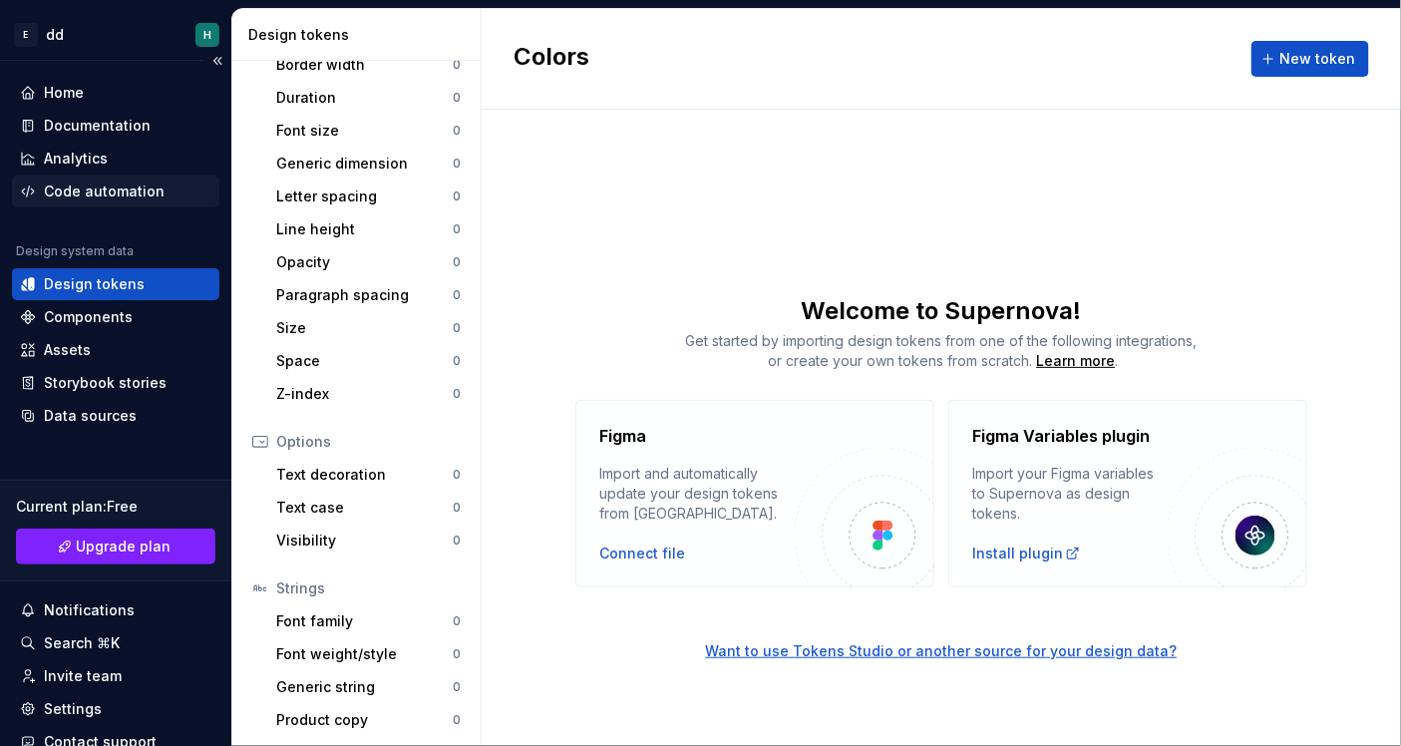
click at [121, 192] on div "Code automation" at bounding box center [104, 191] width 121 height 20
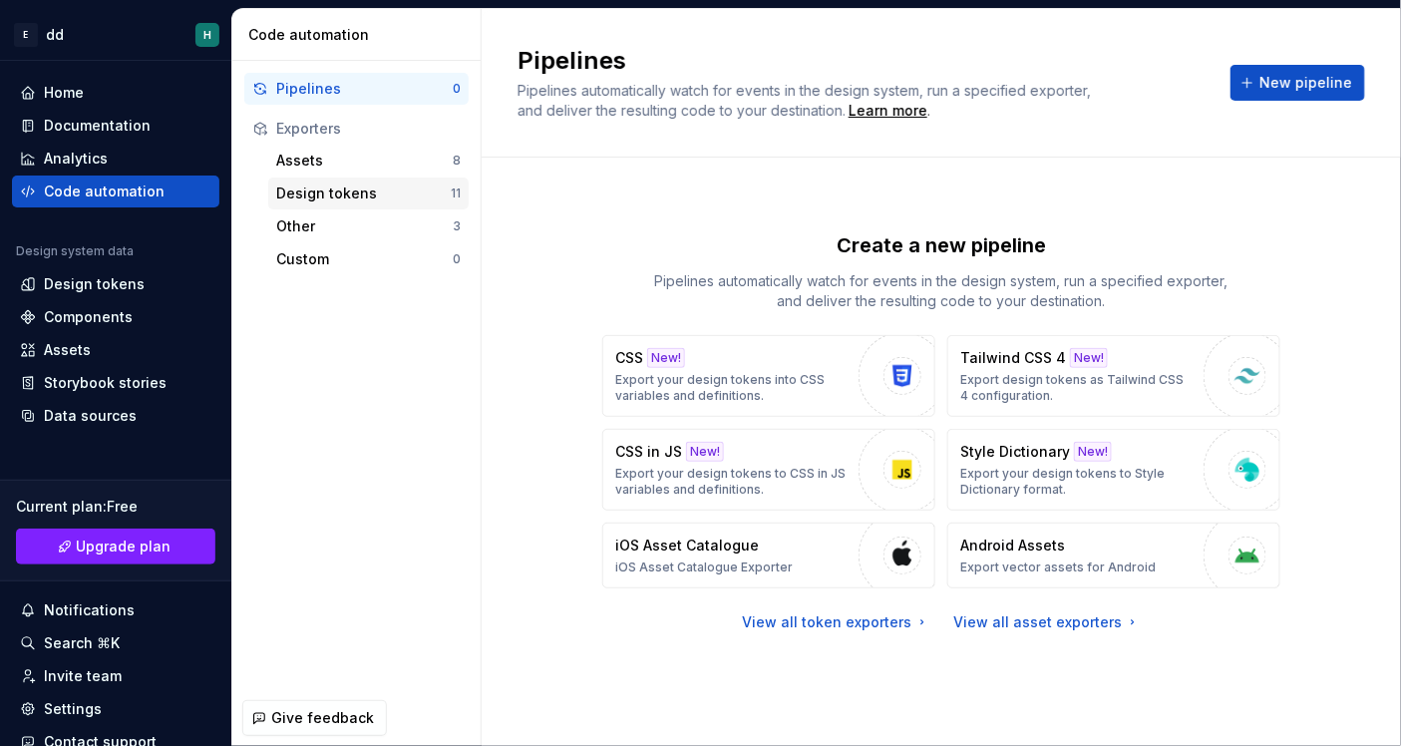
click at [356, 201] on div "Design tokens" at bounding box center [363, 193] width 174 height 20
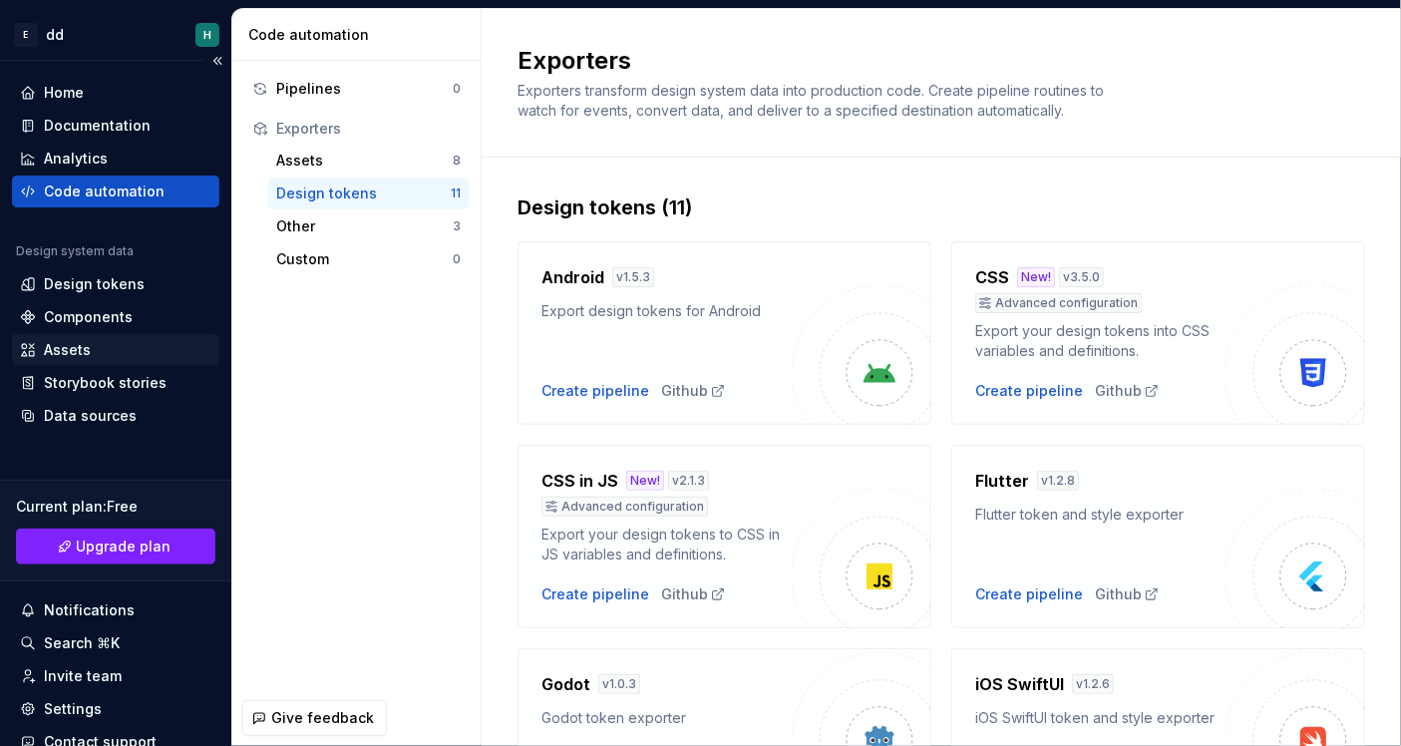
click at [160, 340] on div "Assets" at bounding box center [115, 350] width 191 height 20
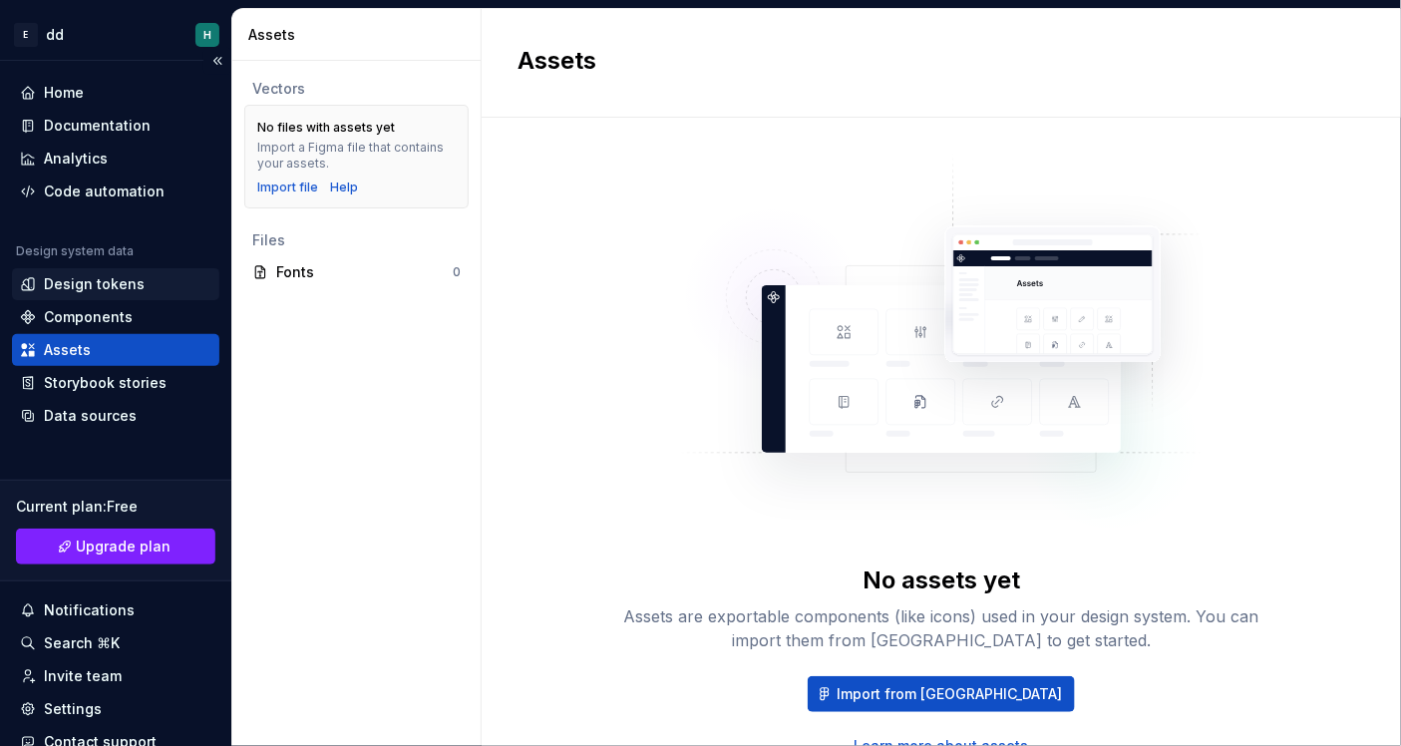
click at [114, 288] on div "Design tokens" at bounding box center [94, 284] width 101 height 20
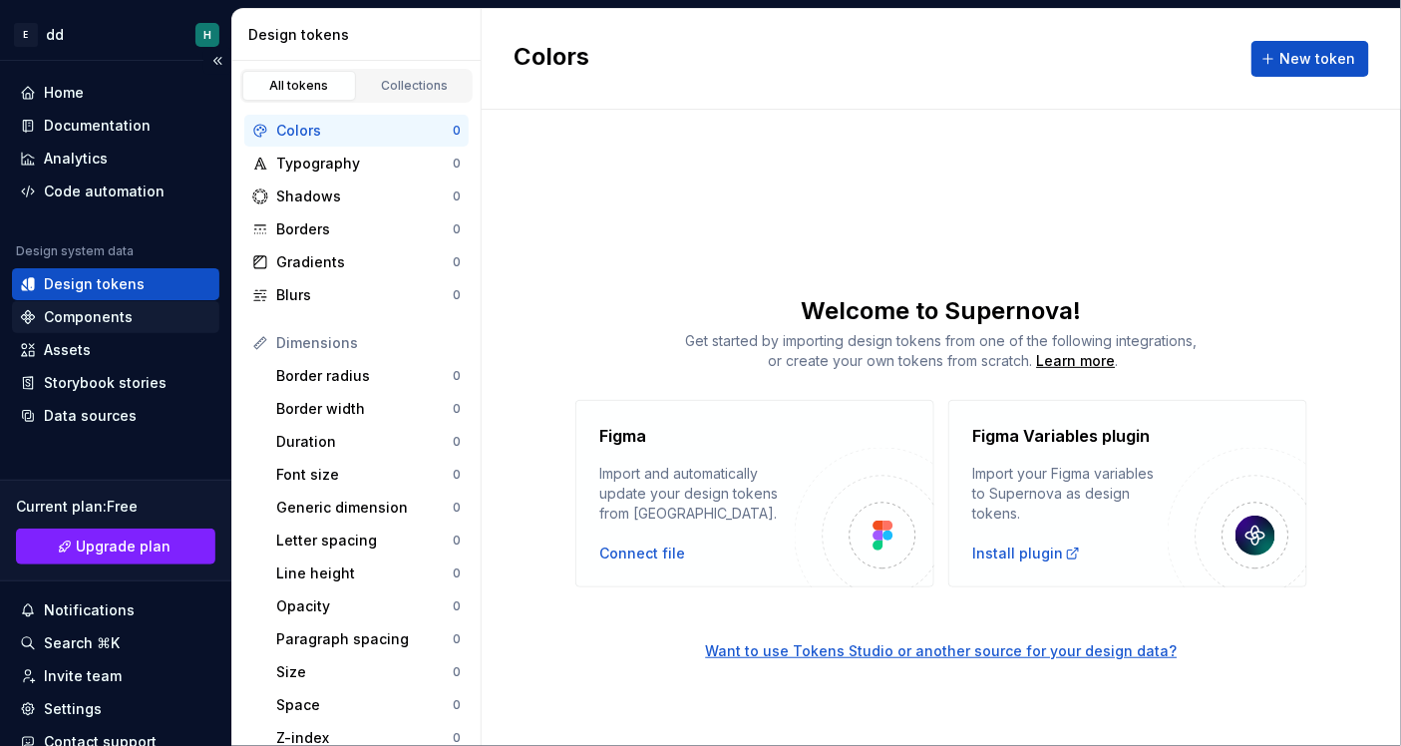
click at [120, 313] on div "Components" at bounding box center [88, 317] width 89 height 20
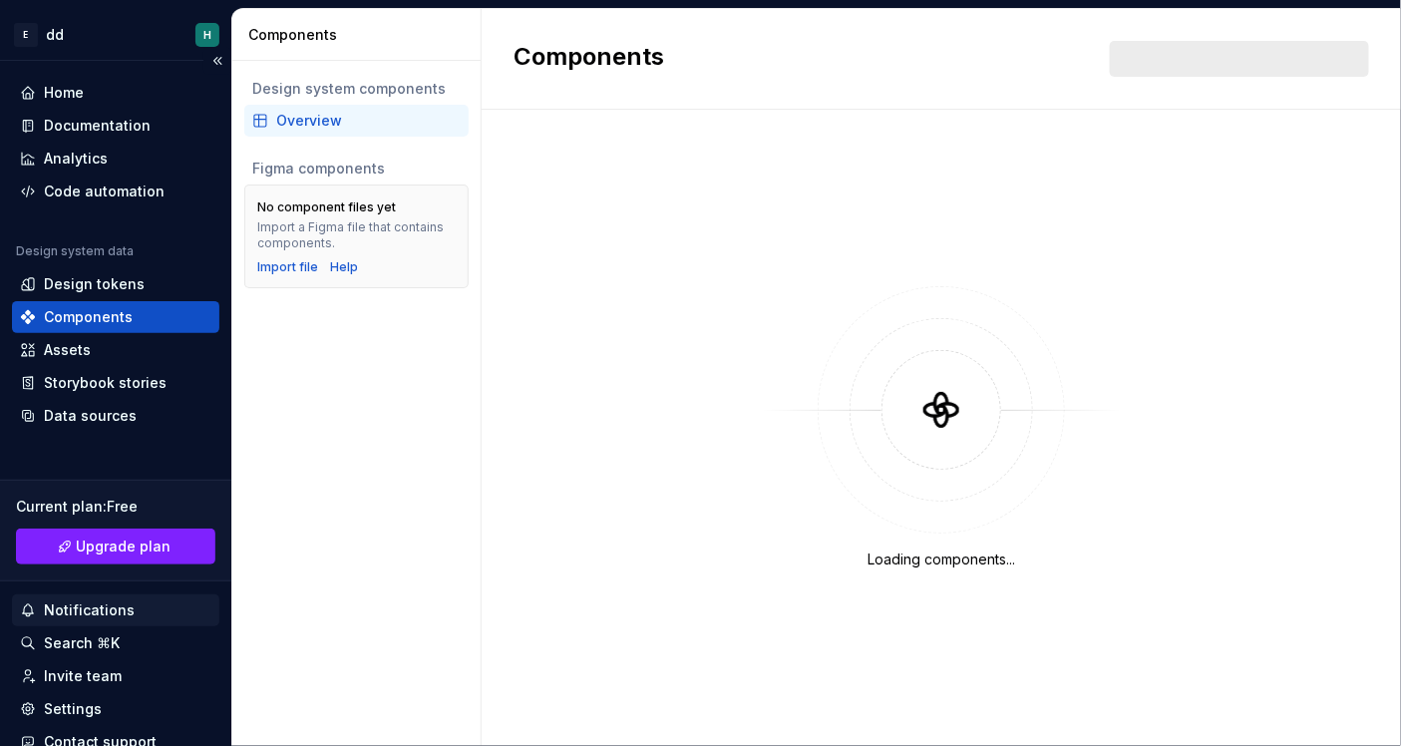
click at [104, 608] on div "Notifications" at bounding box center [89, 610] width 91 height 20
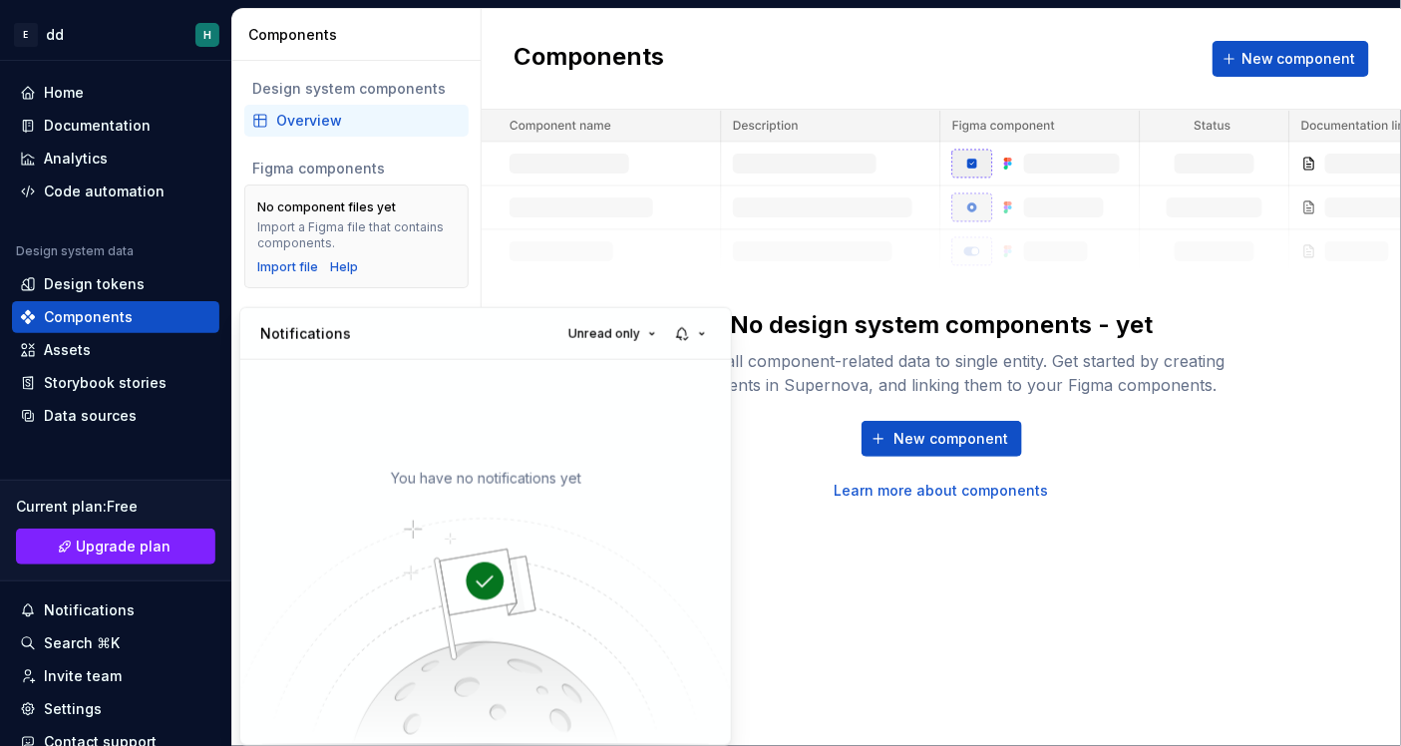
click at [118, 354] on html "E dd H Home Documentation Analytics Code automation Design system data Design t…" at bounding box center [700, 373] width 1401 height 746
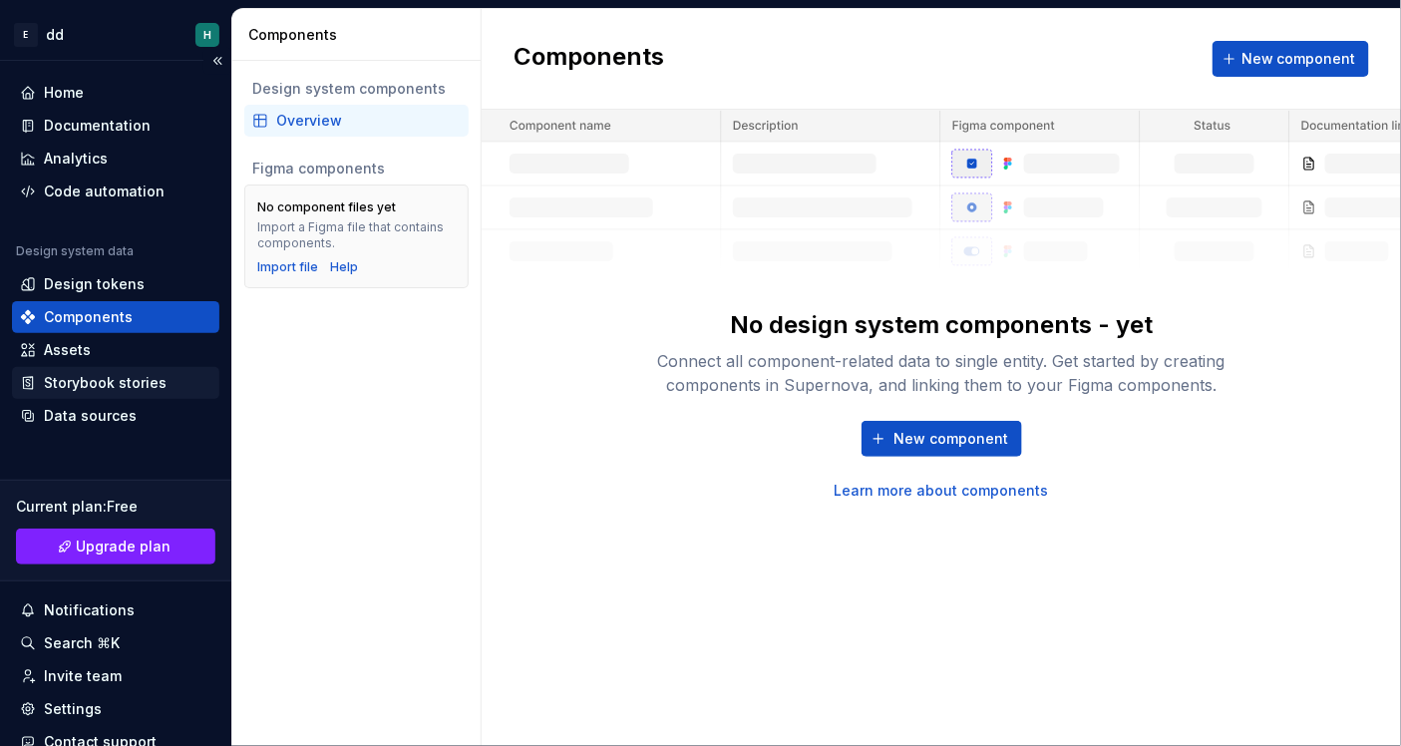
click at [141, 384] on div "Storybook stories" at bounding box center [105, 383] width 123 height 20
